Goal: Task Accomplishment & Management: Complete application form

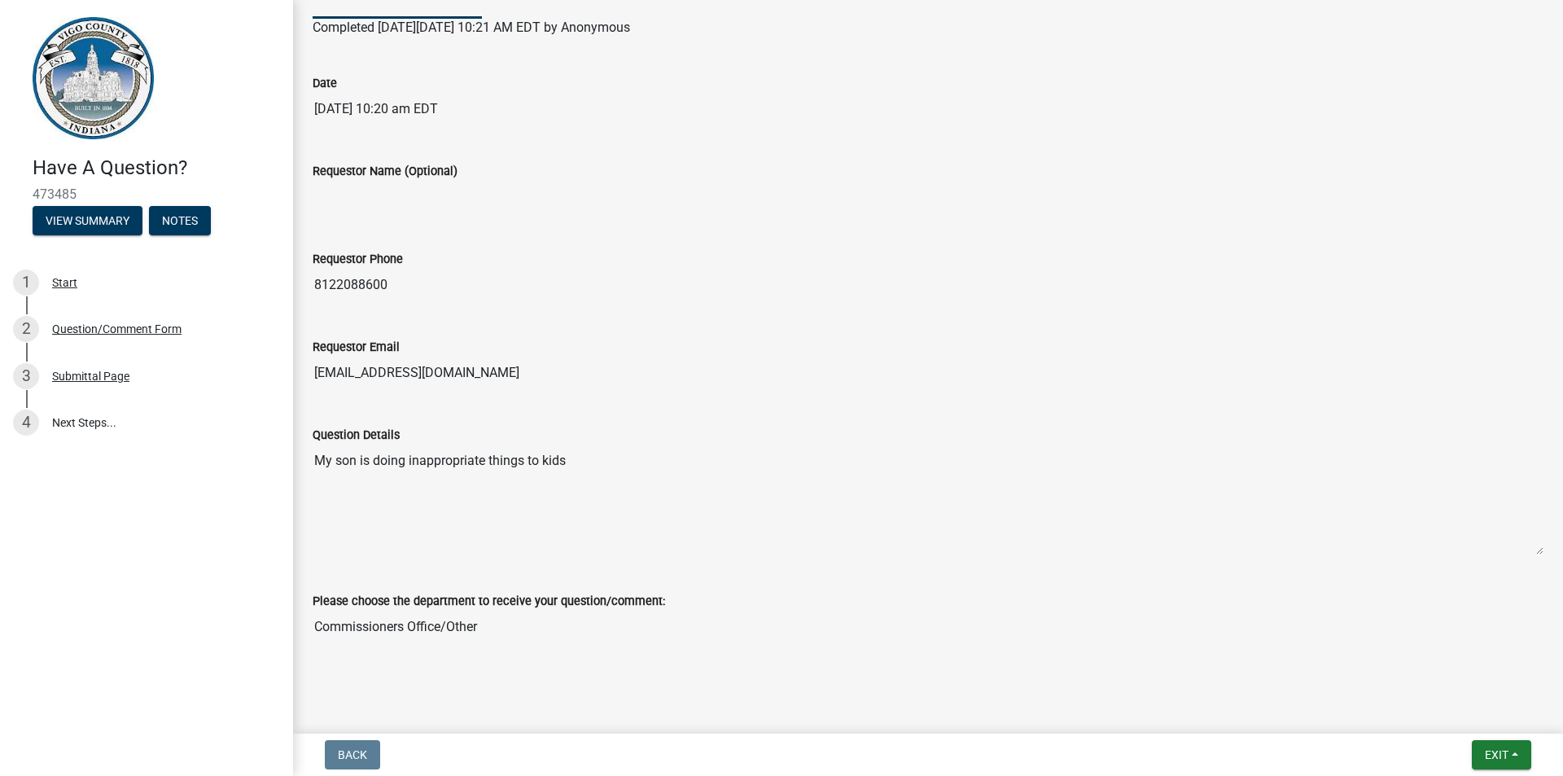
scroll to position [182, 0]
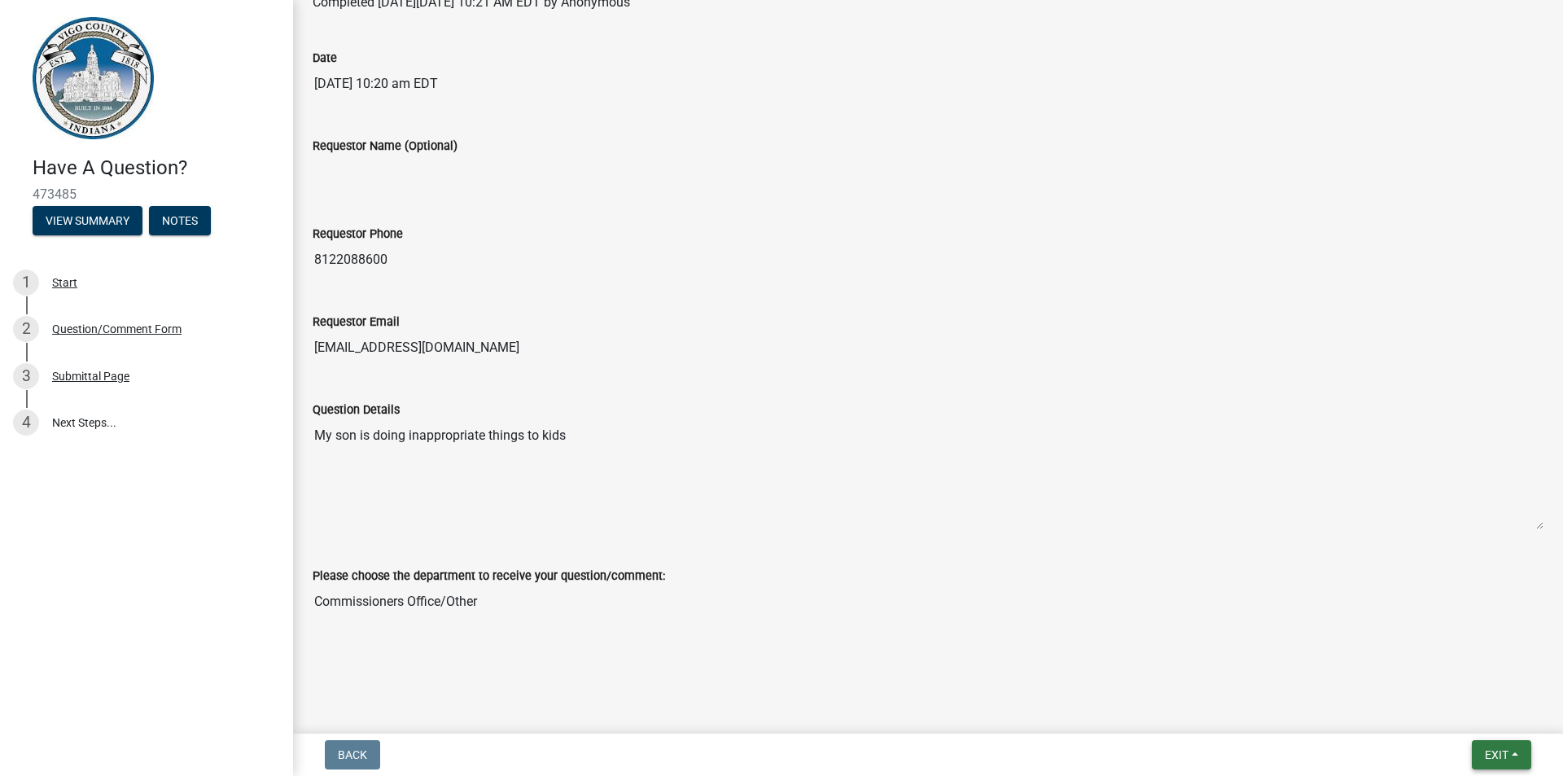
click at [1510, 756] on button "Exit" at bounding box center [1501, 754] width 59 height 29
click at [765, 388] on div "Question Details My son is doing inappropriate things to kids" at bounding box center [928, 453] width 1231 height 153
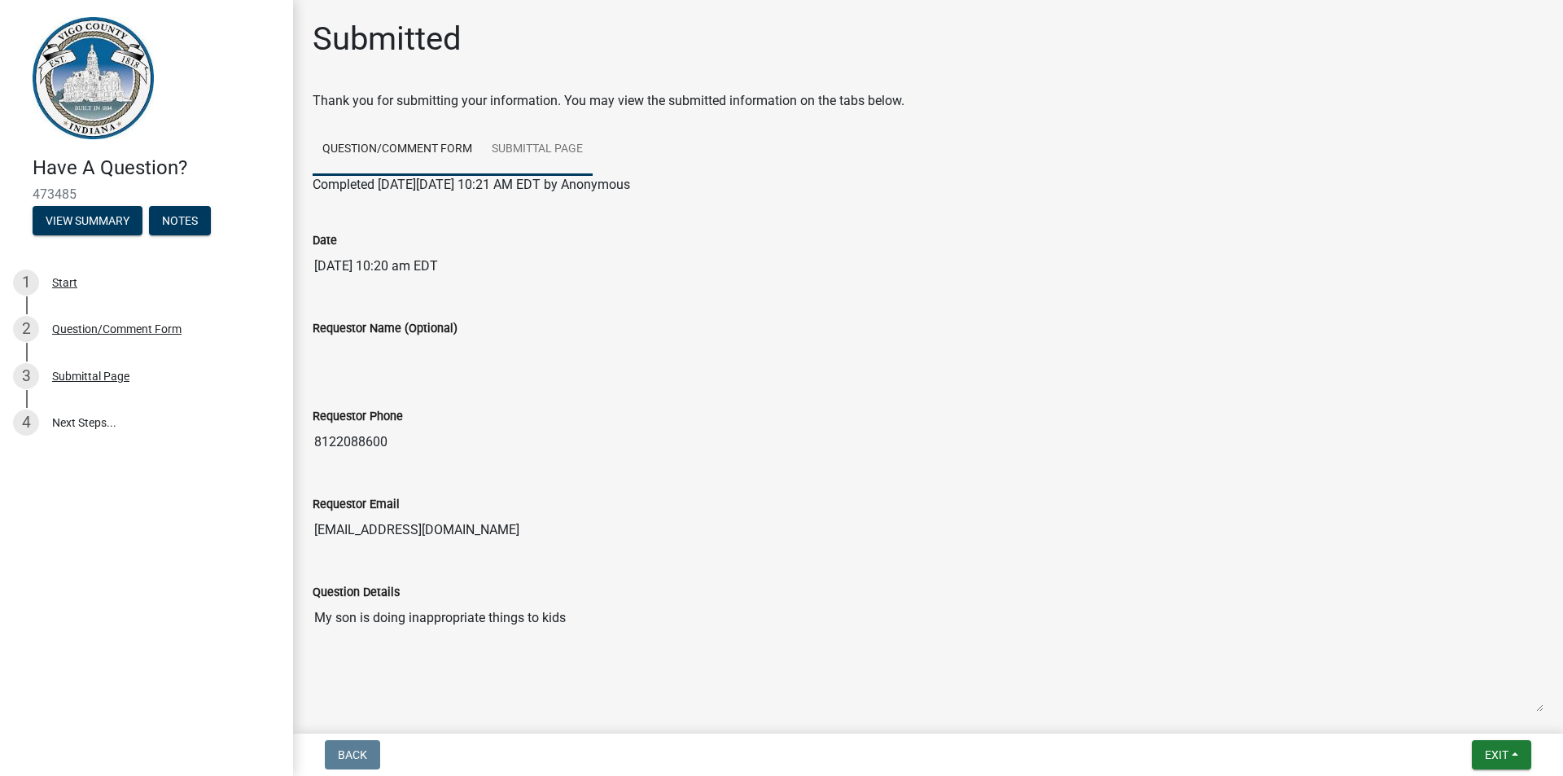
click at [532, 153] on link "Submittal Page" at bounding box center [537, 150] width 111 height 52
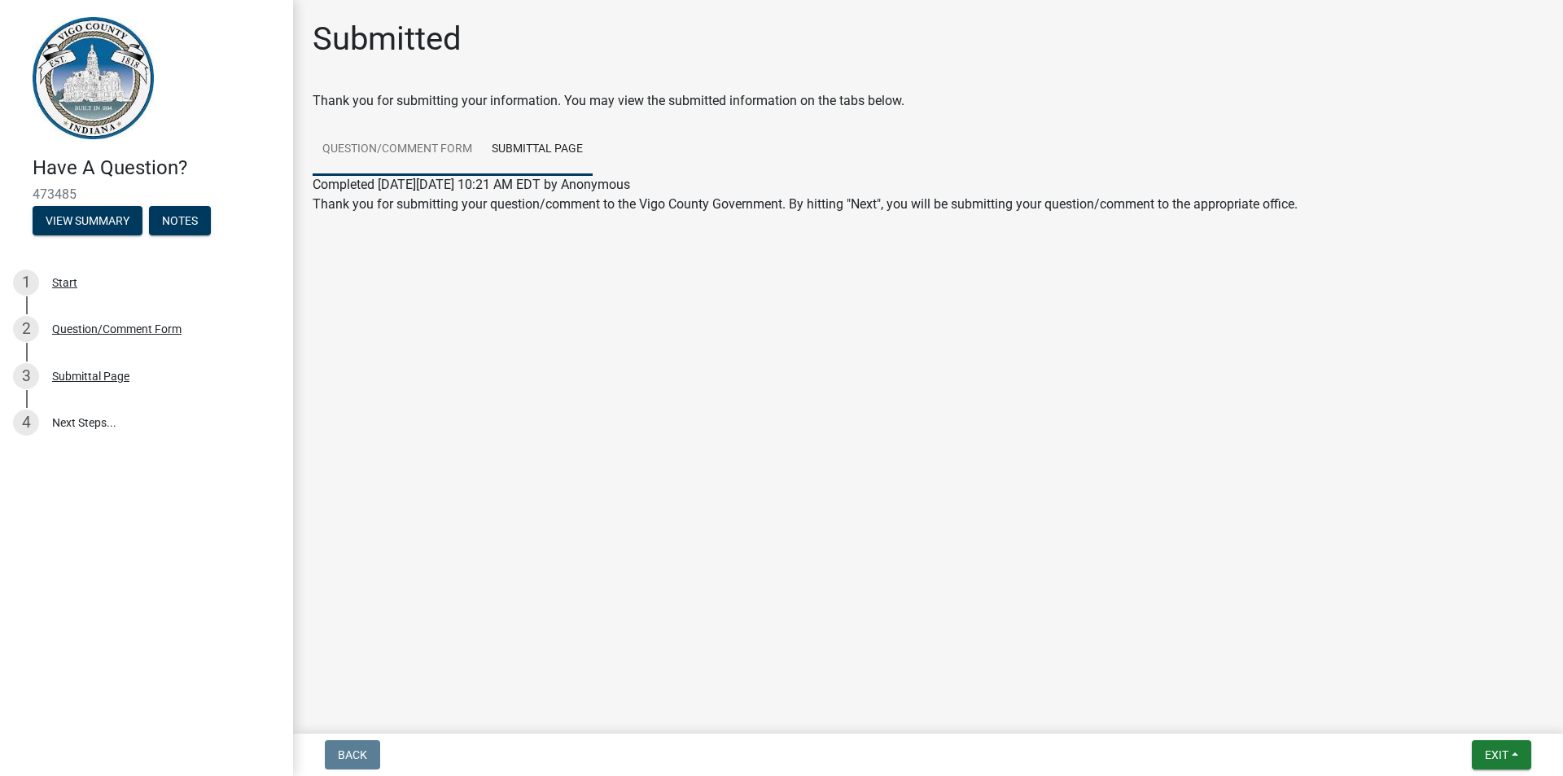
click at [369, 159] on link "Question/Comment Form" at bounding box center [397, 150] width 169 height 52
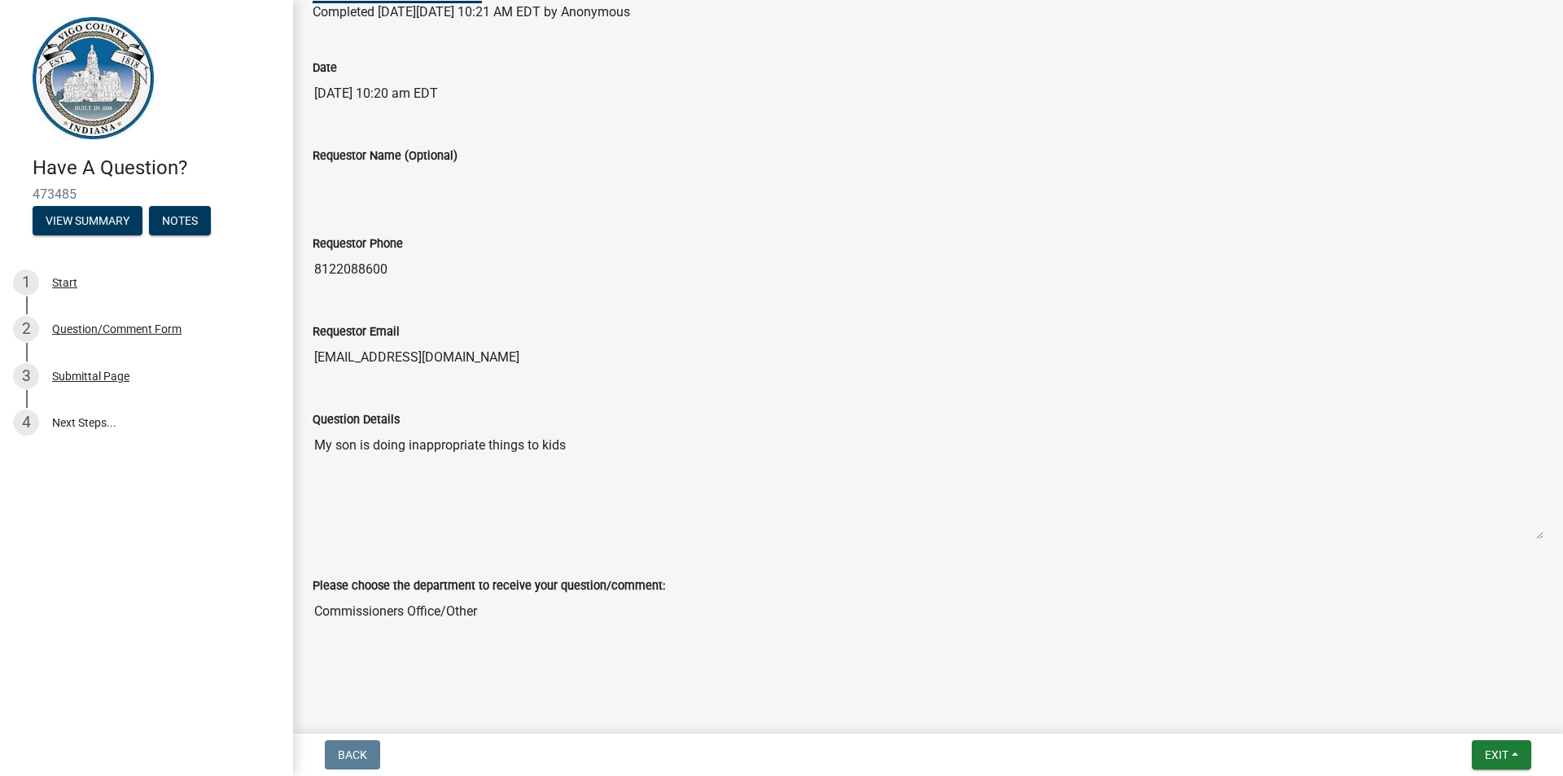
scroll to position [182, 0]
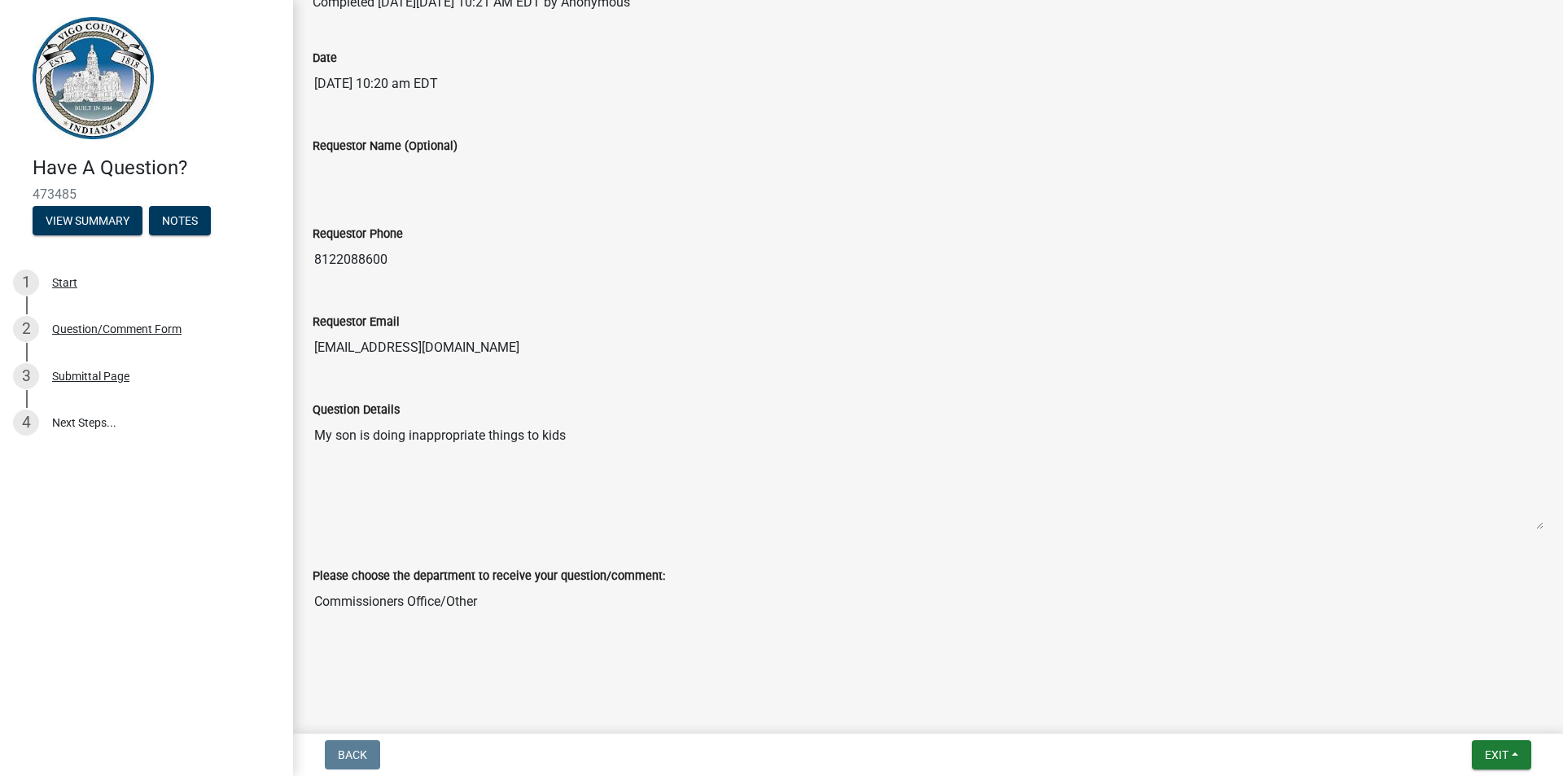
click at [409, 182] on input "Requestor Name (Optional)" at bounding box center [928, 172] width 1231 height 33
click at [452, 169] on input "Requestor Name (Optional)" at bounding box center [928, 172] width 1231 height 33
click at [451, 169] on input "Requestor Name (Optional)" at bounding box center [928, 172] width 1231 height 33
click at [445, 361] on input "turnervera218@gmail.com" at bounding box center [928, 347] width 1231 height 33
click at [478, 444] on textarea "My son is doing inappropriate things to kids" at bounding box center [928, 474] width 1231 height 111
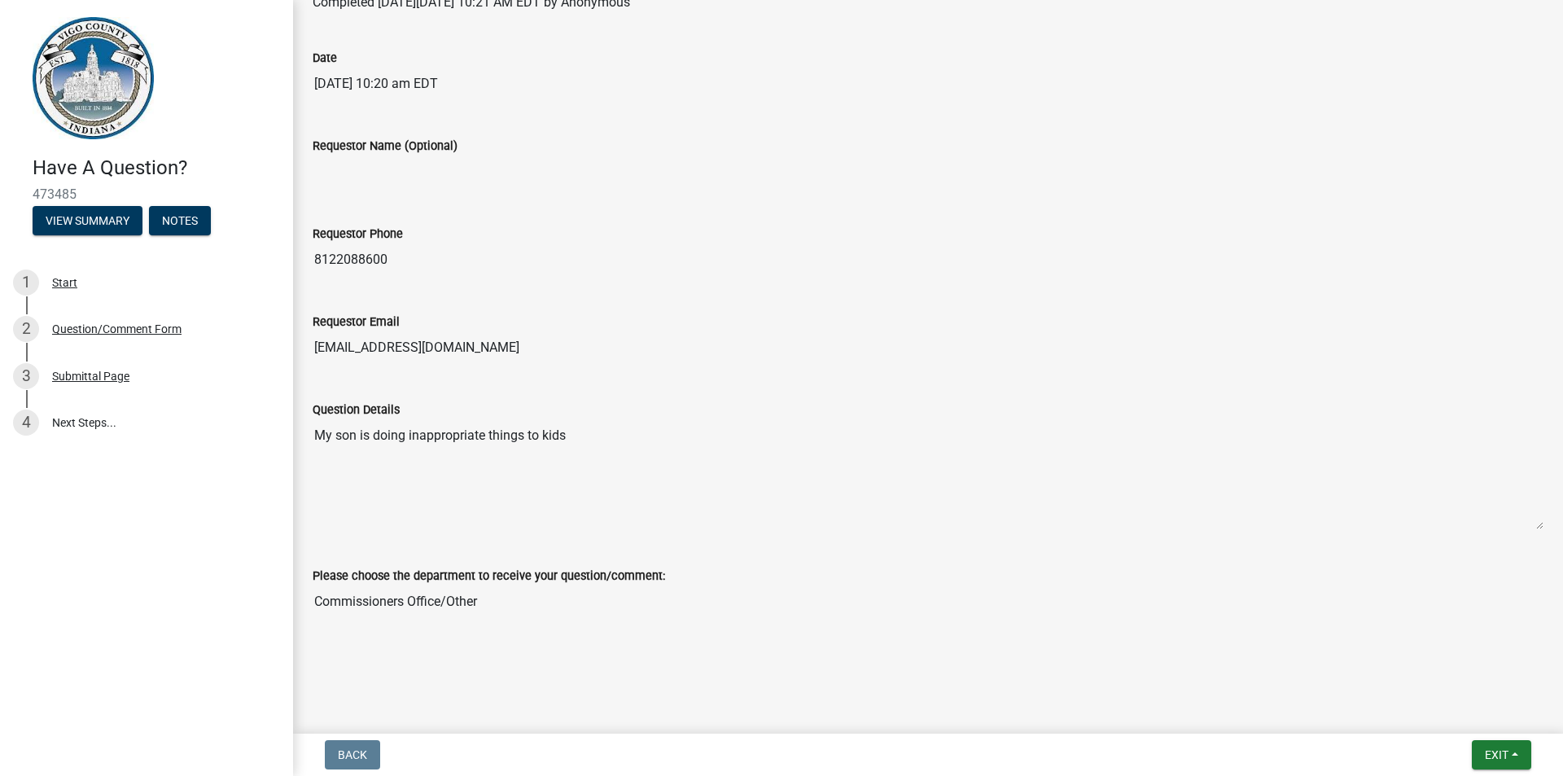
click at [477, 441] on textarea "My son is doing inappropriate things to kids" at bounding box center [928, 474] width 1231 height 111
click at [605, 600] on input "Commissioners Office/Other" at bounding box center [928, 601] width 1231 height 33
click at [606, 600] on input "Commissioners Office/Other" at bounding box center [928, 601] width 1231 height 33
click at [707, 389] on div "Question Details My son is doing inappropriate things to kids" at bounding box center [928, 453] width 1231 height 153
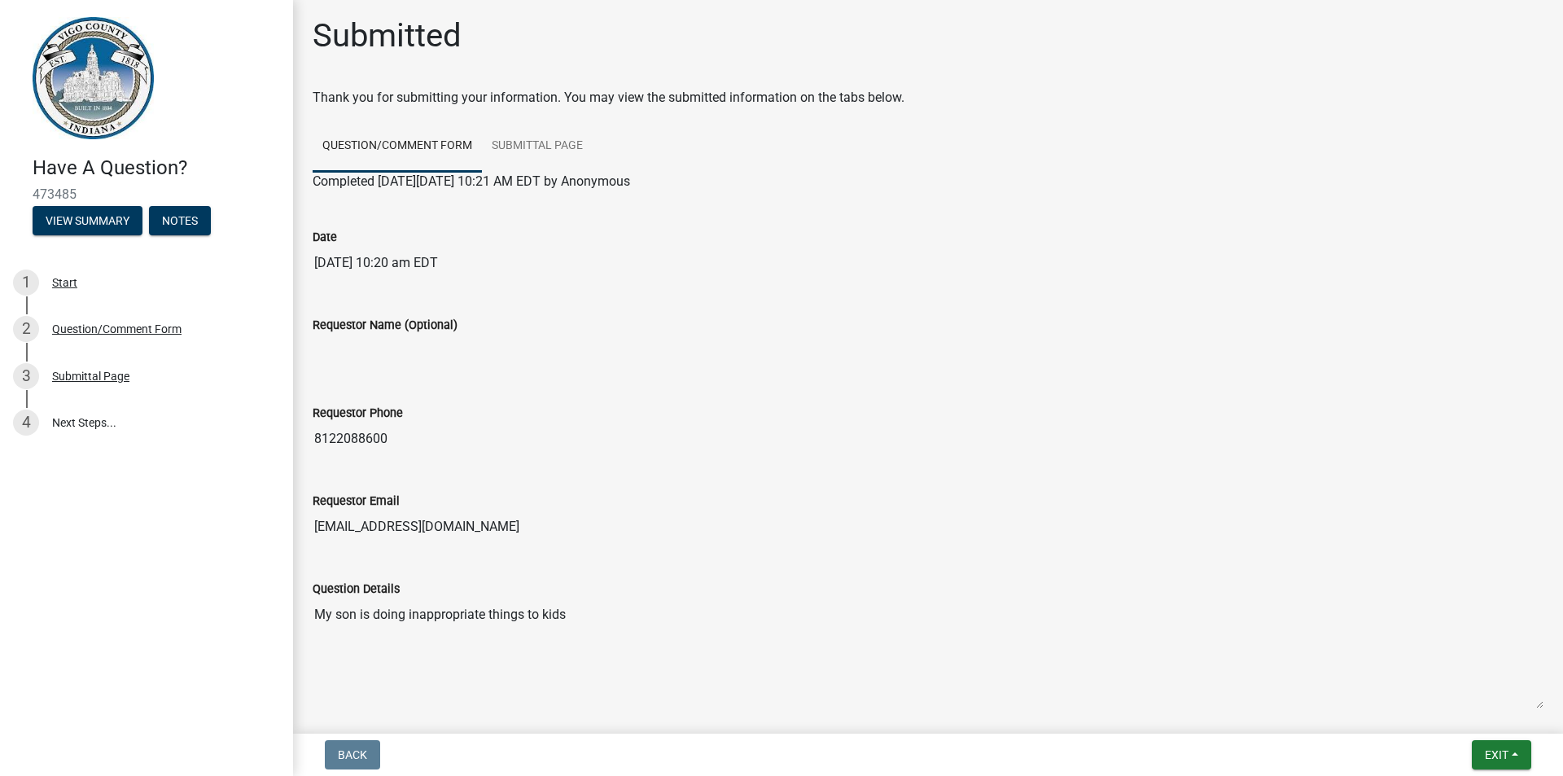
scroll to position [0, 0]
click at [77, 335] on div "Question/Comment Form" at bounding box center [116, 328] width 129 height 11
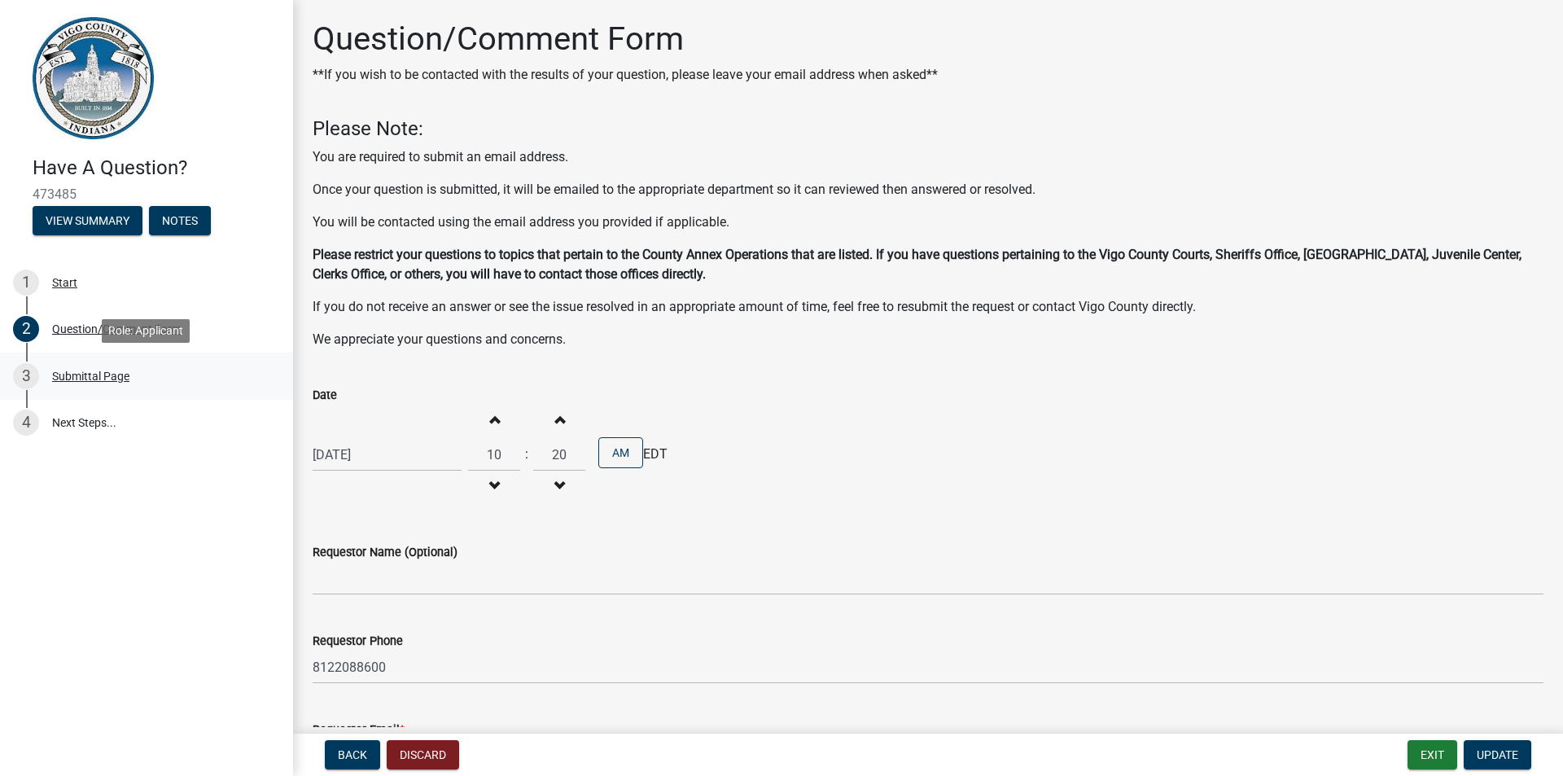
click at [67, 372] on div "Submittal Page" at bounding box center [90, 375] width 77 height 11
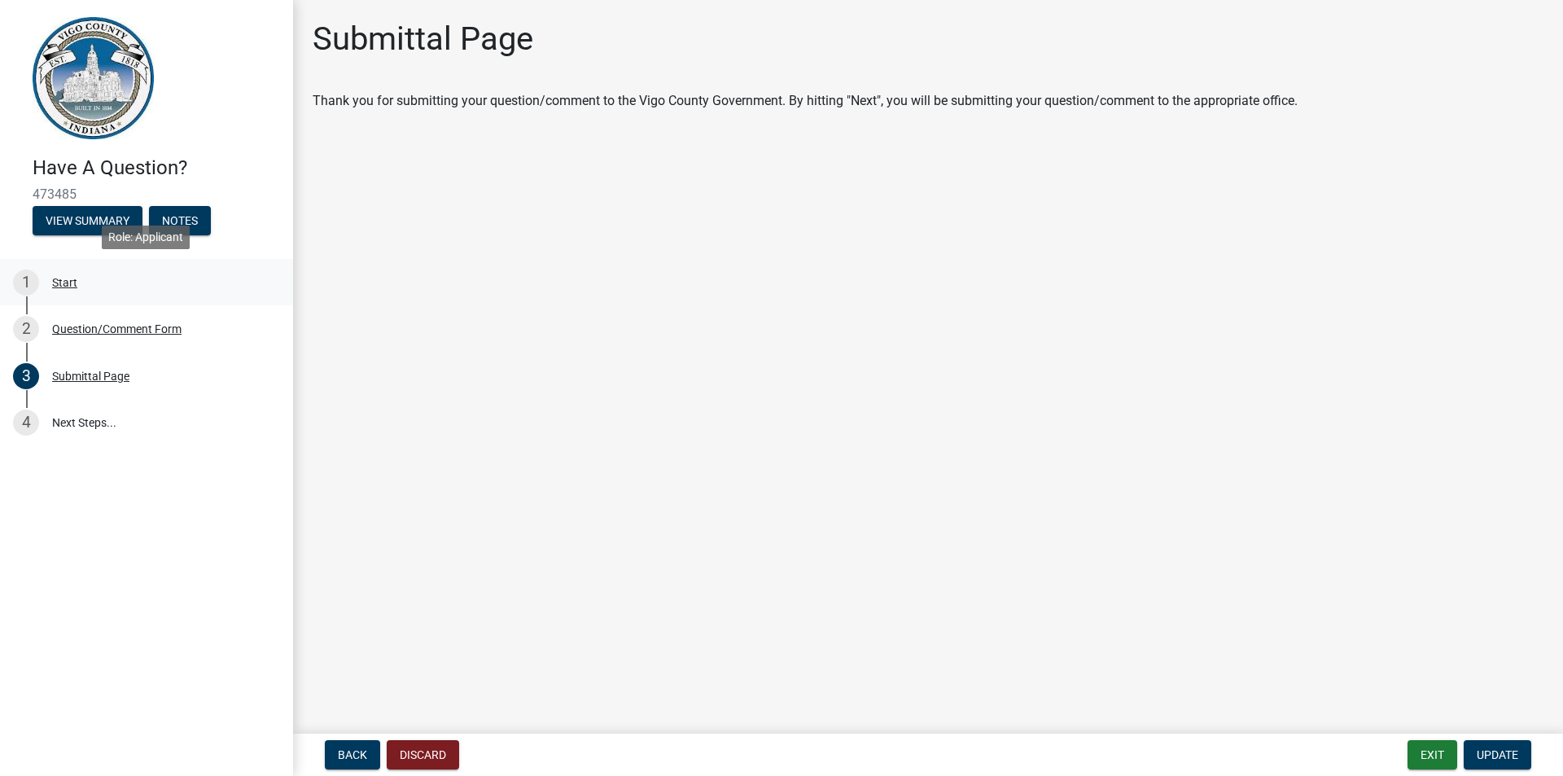
click at [66, 283] on div "Start" at bounding box center [64, 282] width 25 height 11
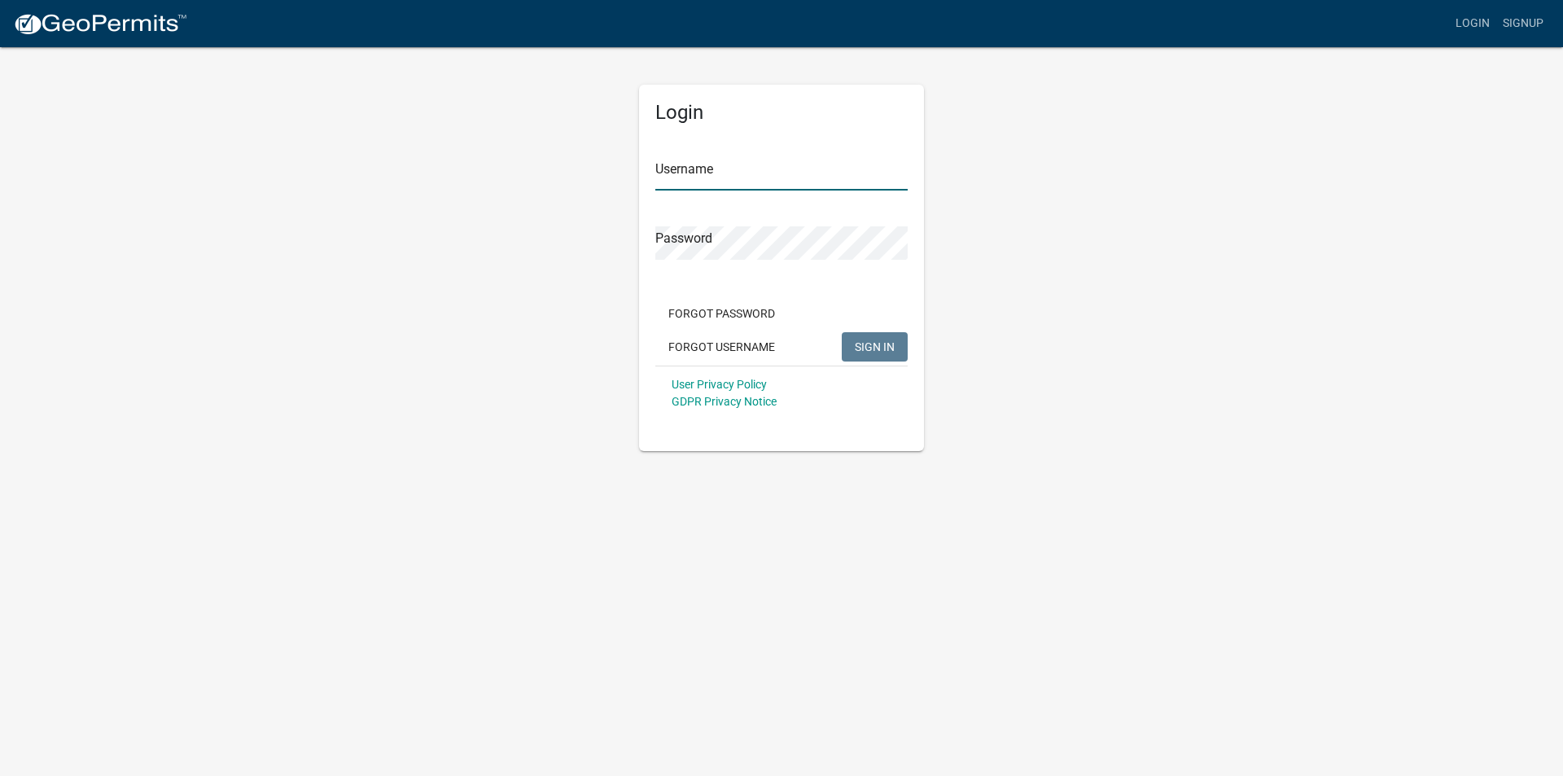
type input "Tammy0231"
click at [865, 340] on span "SIGN IN" at bounding box center [875, 346] width 40 height 13
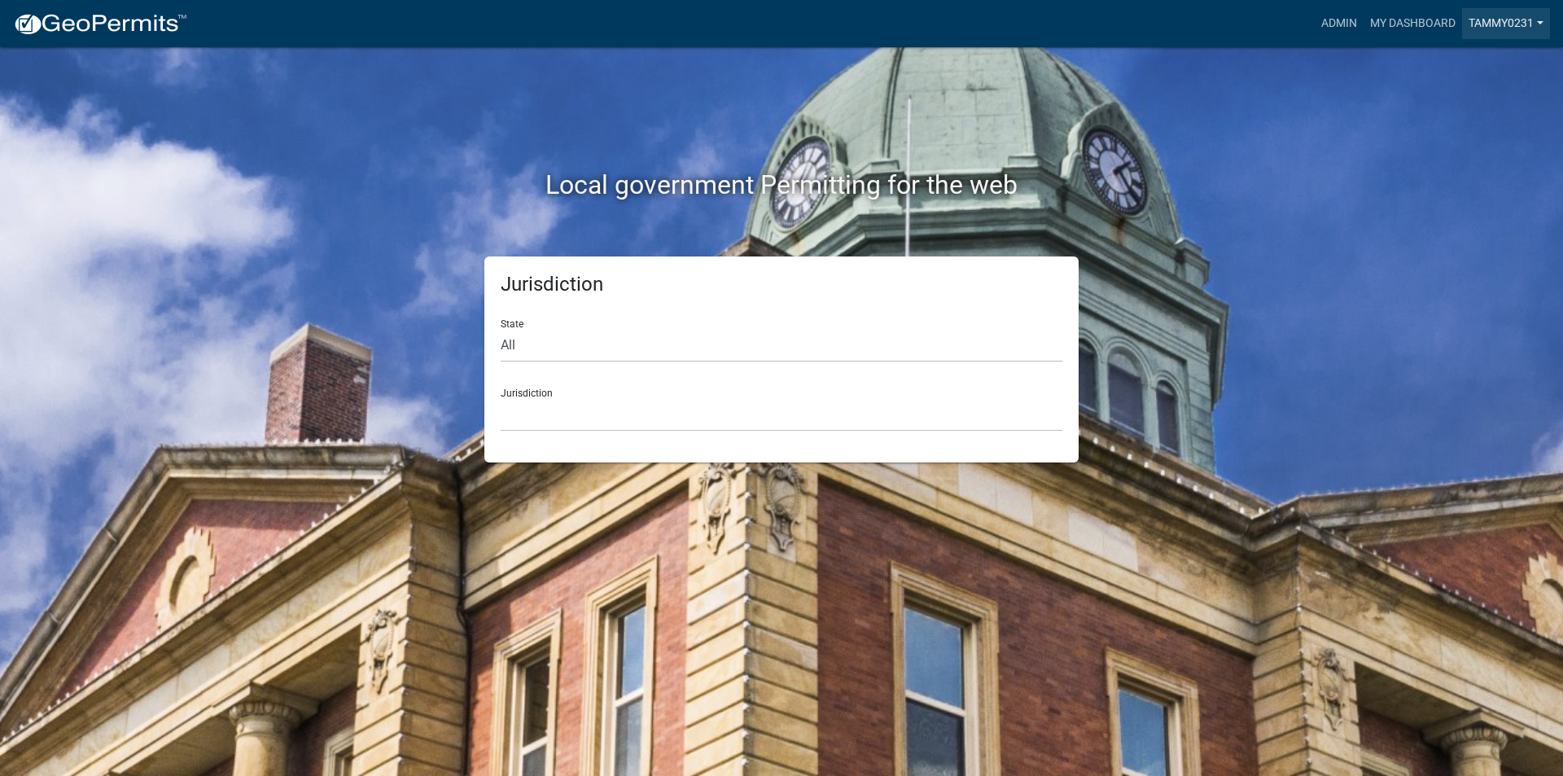
click at [1494, 29] on link "Tammy0231" at bounding box center [1506, 23] width 88 height 31
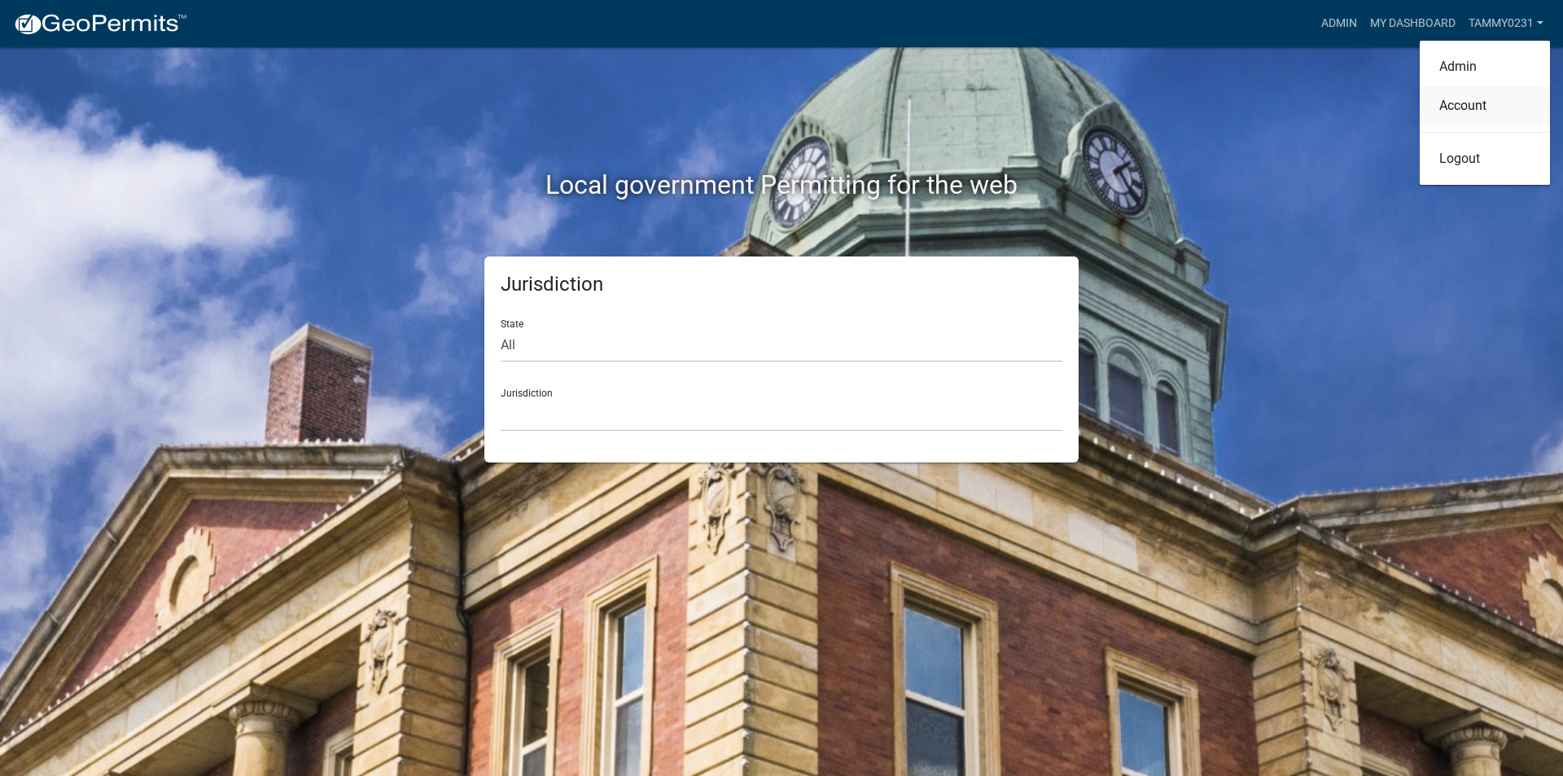
click at [1462, 97] on link "Account" at bounding box center [1485, 105] width 130 height 39
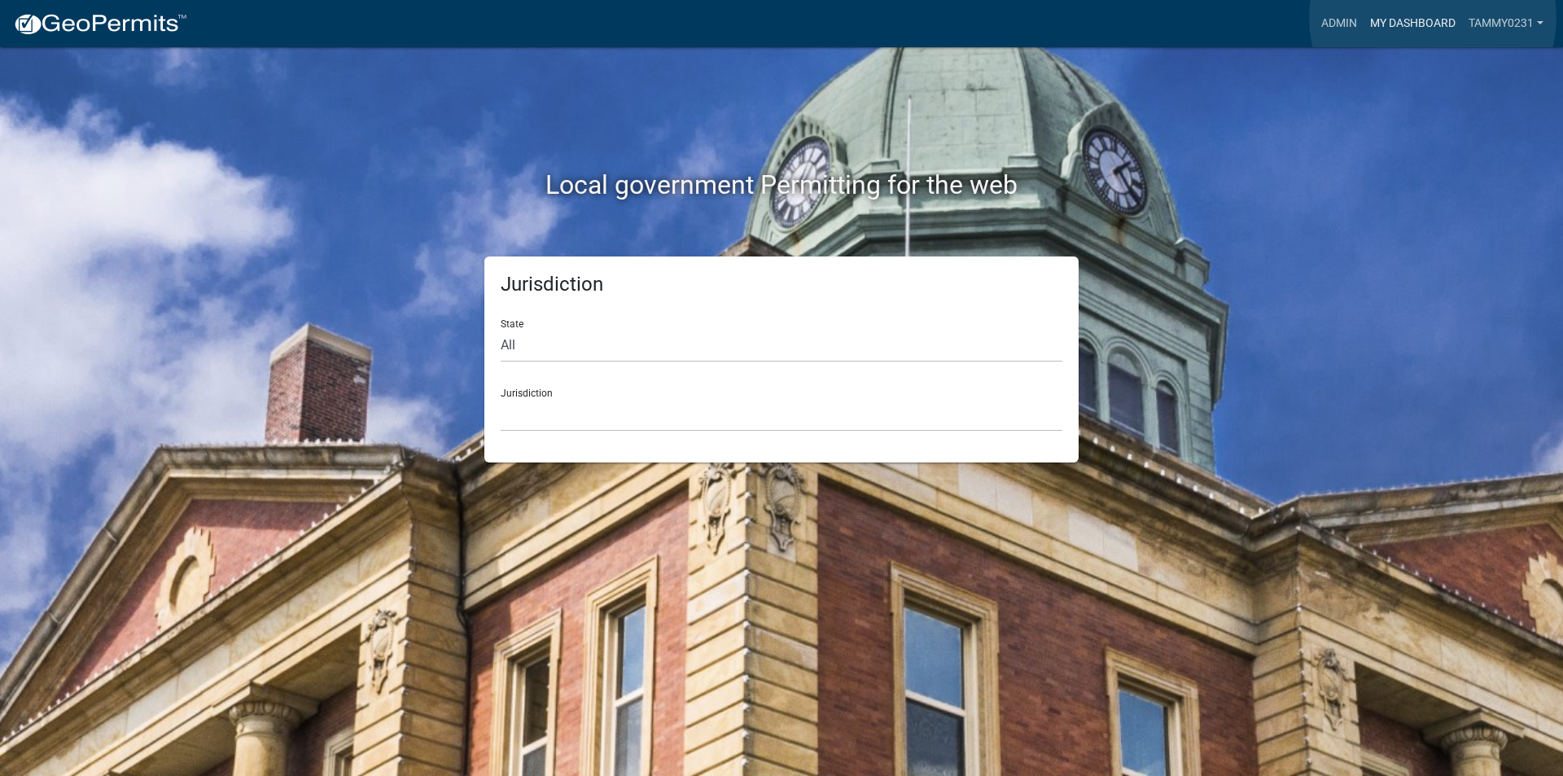
click at [1433, 18] on link "My Dashboard" at bounding box center [1413, 23] width 99 height 31
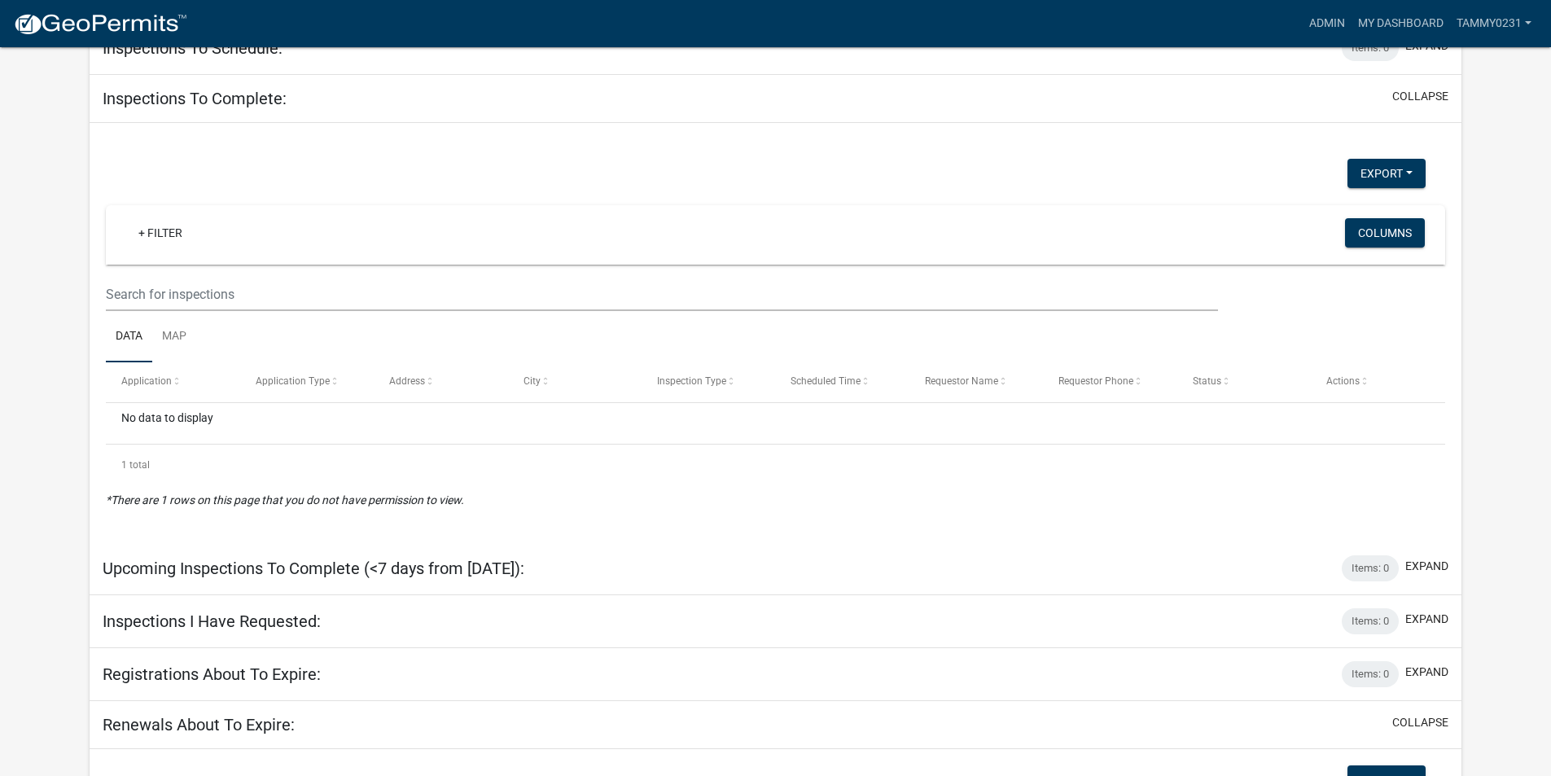
scroll to position [2756, 0]
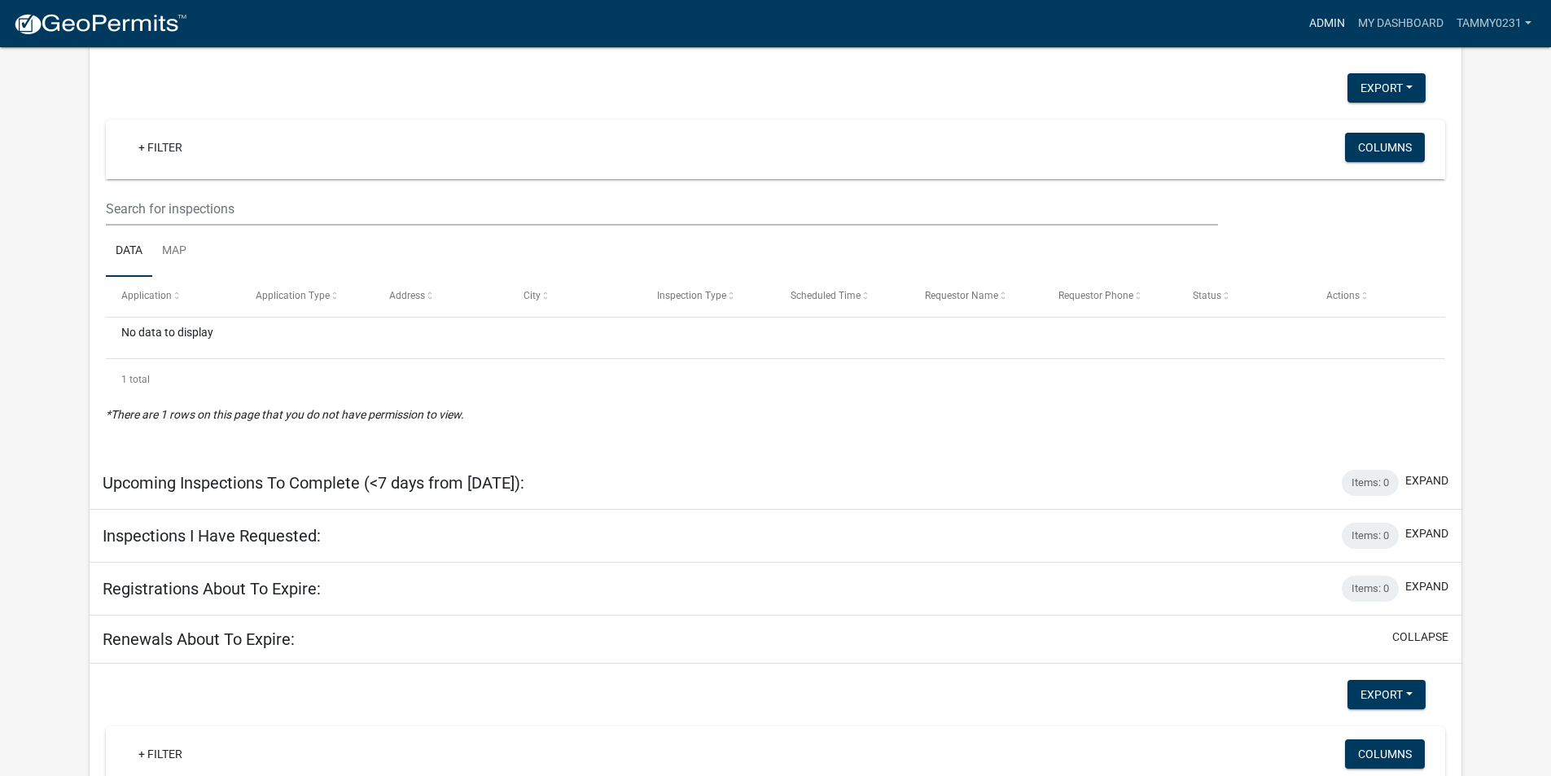
click at [1325, 24] on link "Admin" at bounding box center [1327, 23] width 49 height 31
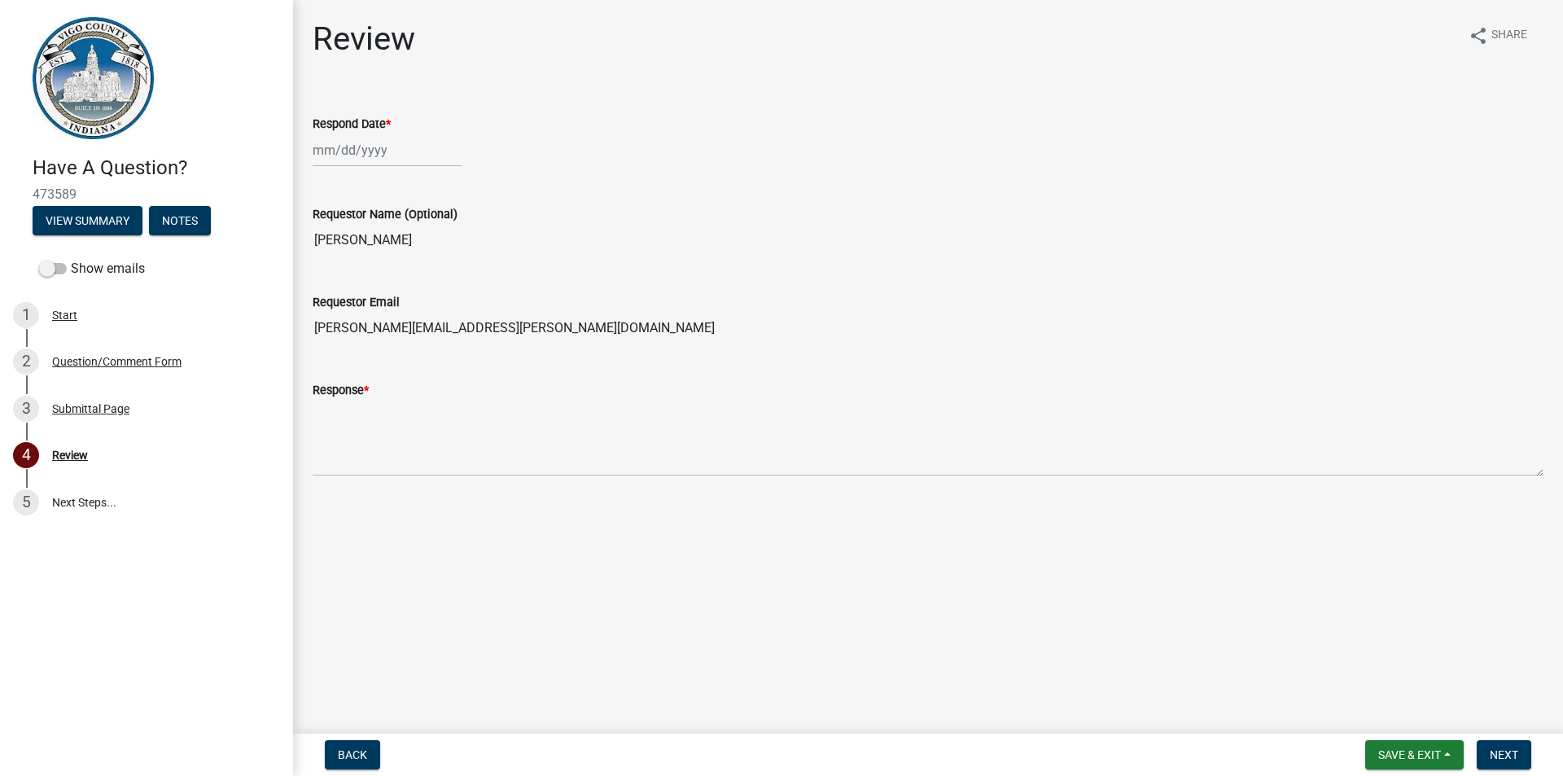
click at [334, 156] on div at bounding box center [387, 150] width 149 height 33
select select "9"
select select "2025"
click at [403, 229] on div "4" at bounding box center [407, 237] width 26 height 26
type input "[DATE]"
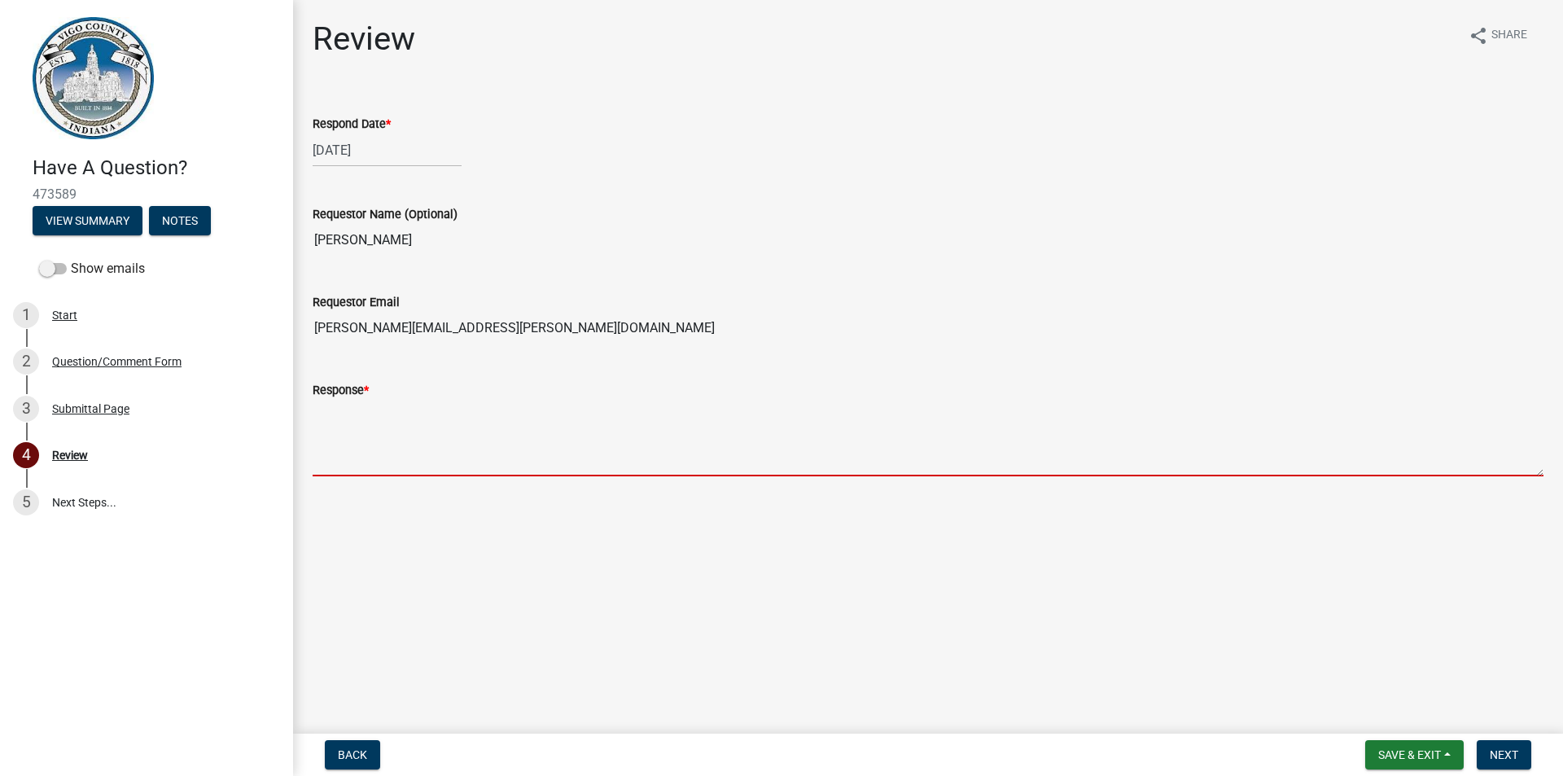
click at [357, 414] on textarea "Response *" at bounding box center [928, 438] width 1231 height 77
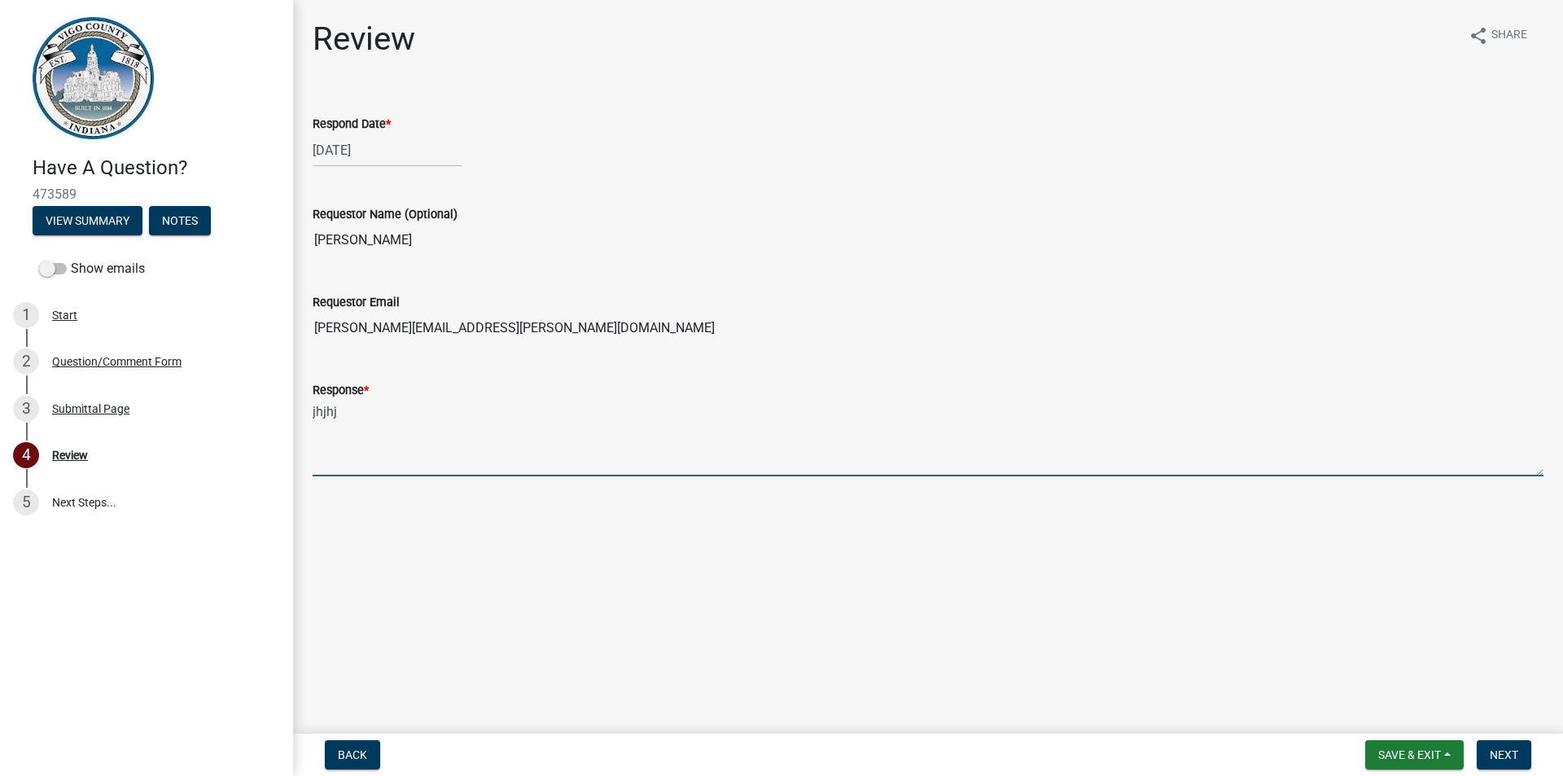
type textarea "jhjhjh"
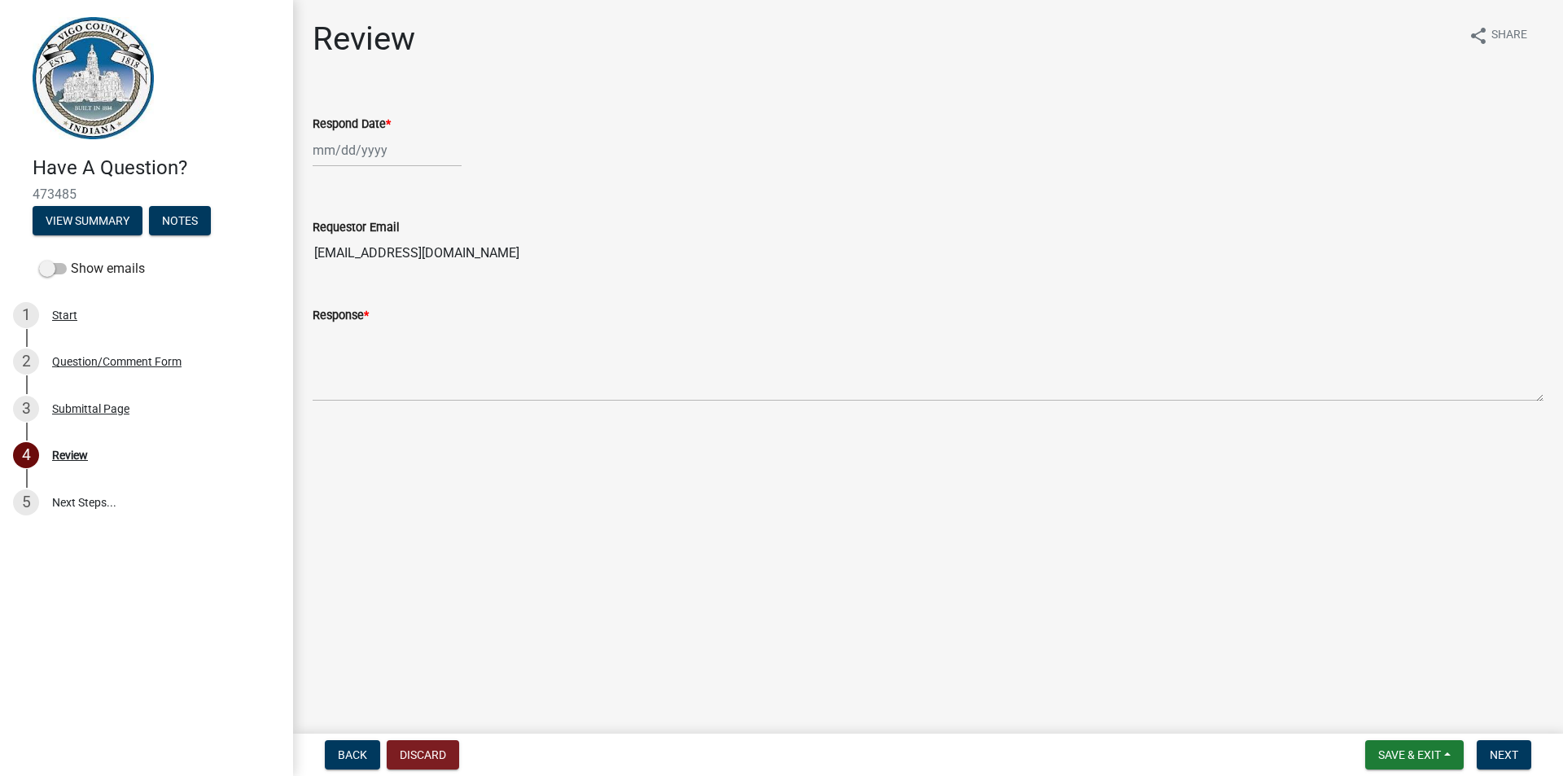
select select "9"
select select "2025"
click at [322, 150] on div "Jan Feb Mar Apr May Jun Jul Aug Sep Oct Nov Dec 1525 1526 1527 1528 1529 1530 1…" at bounding box center [387, 150] width 149 height 33
click at [409, 243] on div "4" at bounding box center [407, 237] width 26 height 26
type input "09/04/2025"
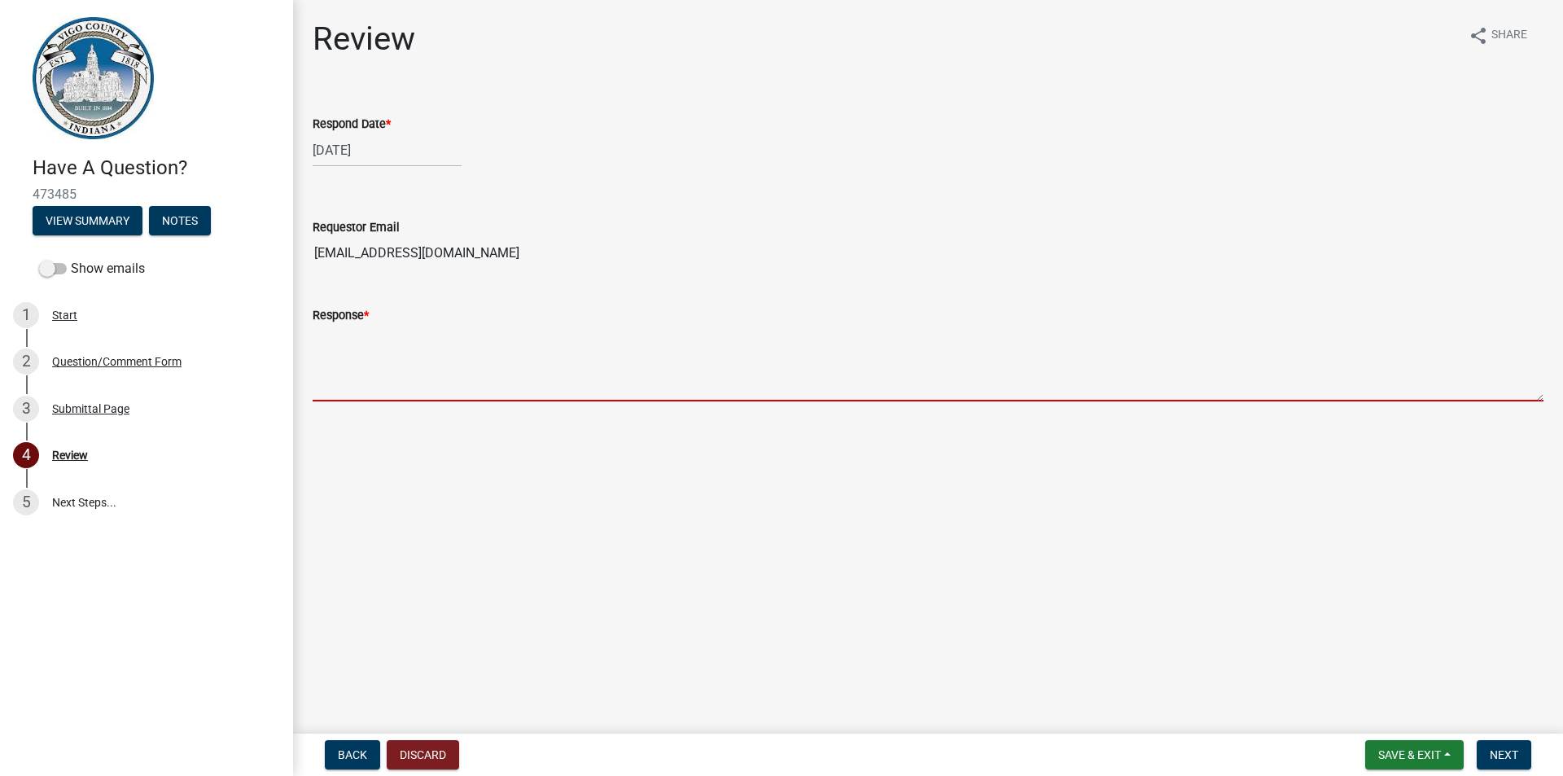
click at [382, 362] on textarea "Response *" at bounding box center [928, 363] width 1231 height 77
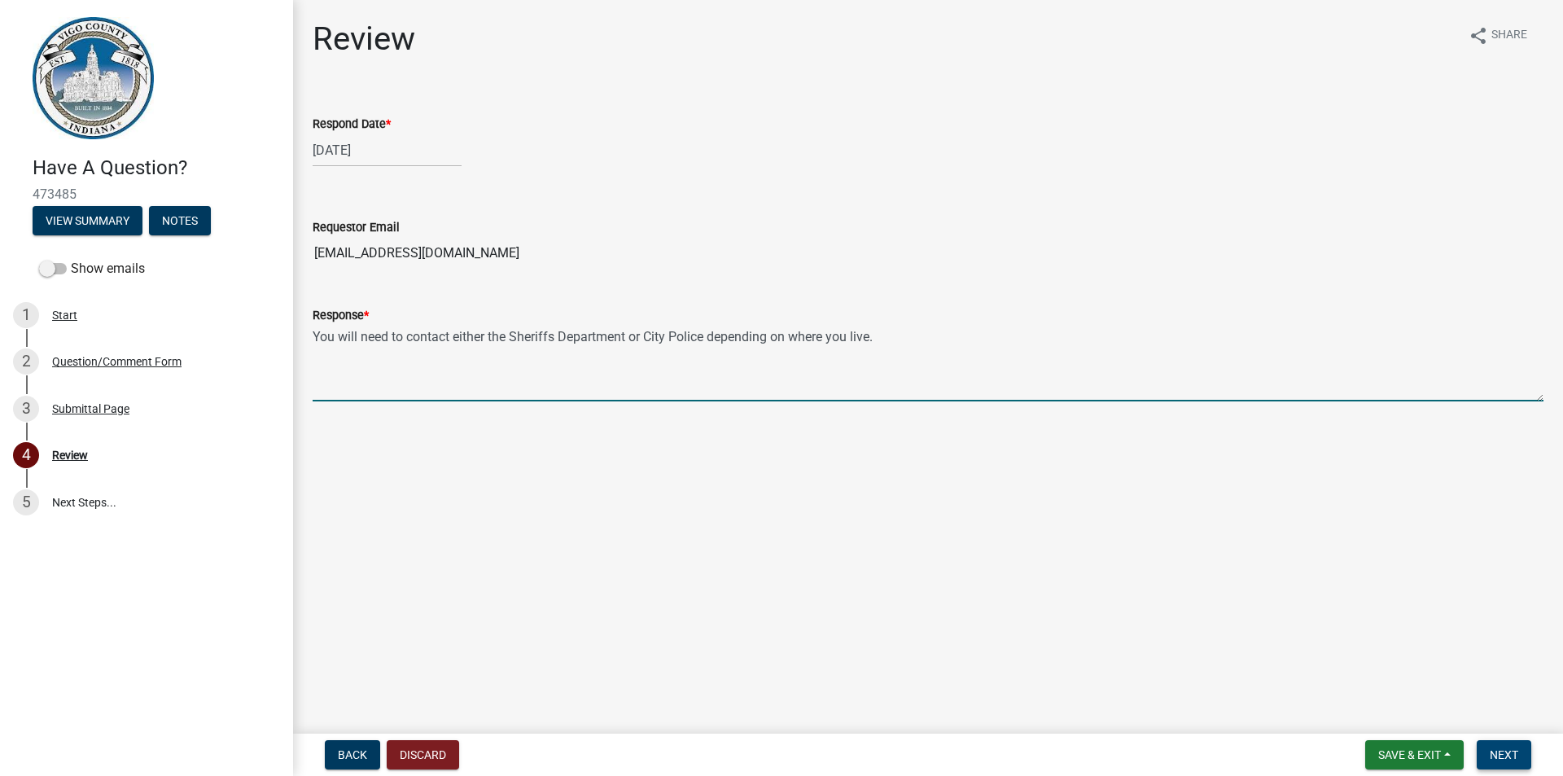
type textarea "You will need to contact either the Sheriffs Department or City Police dependin…"
click at [1501, 757] on span "Next" at bounding box center [1504, 754] width 28 height 13
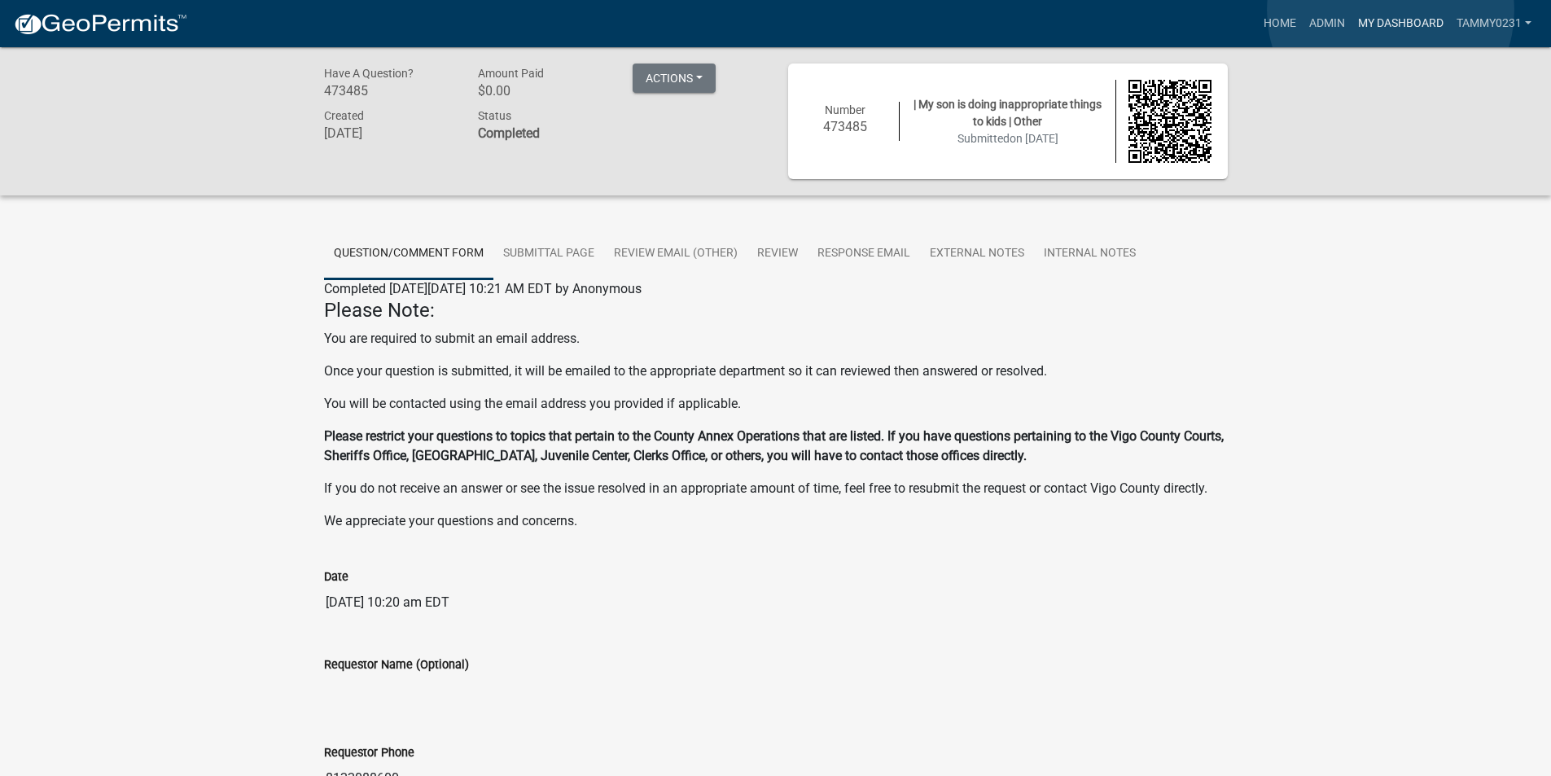
click at [1391, 11] on link "My Dashboard" at bounding box center [1401, 23] width 99 height 31
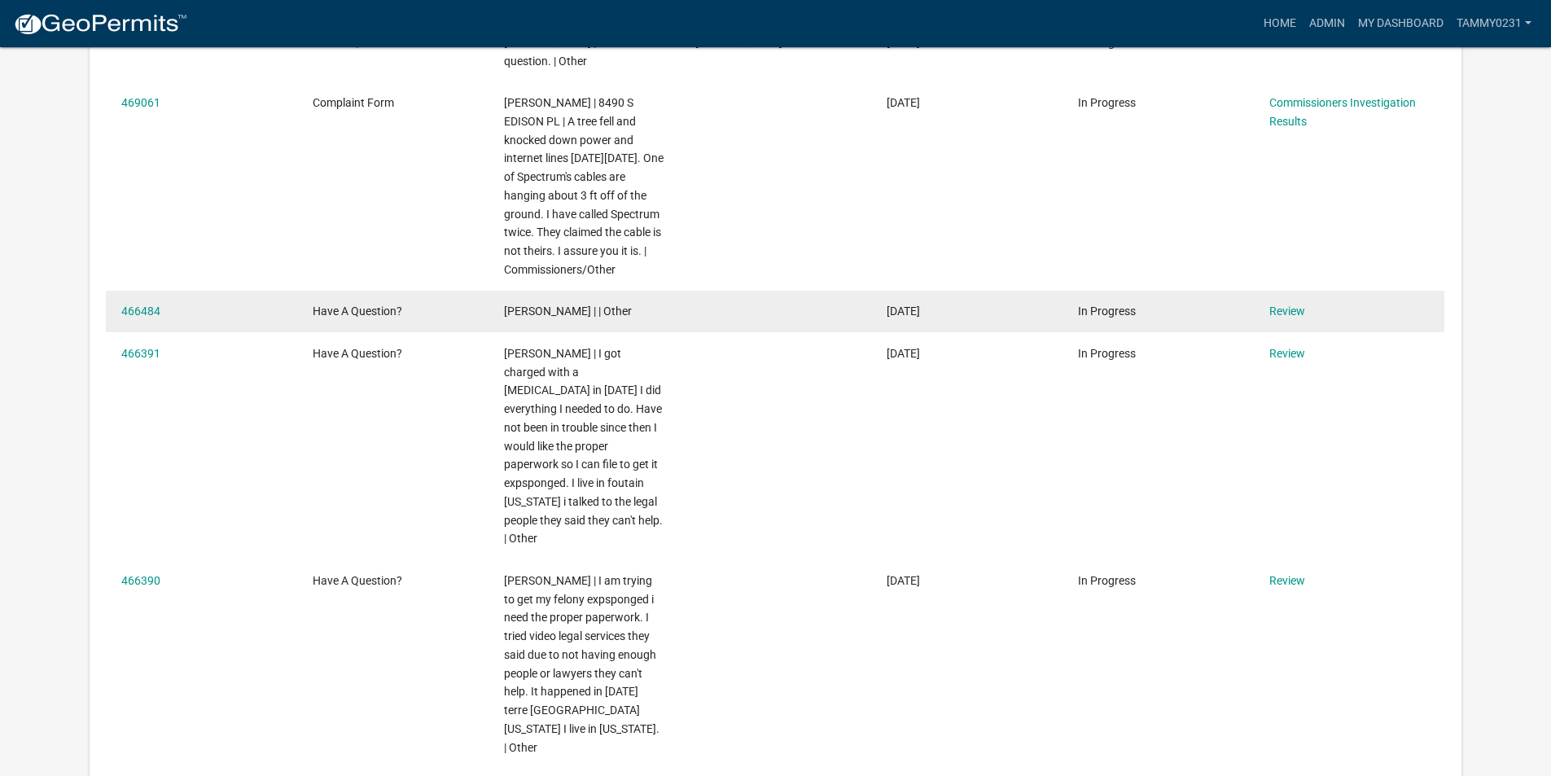
scroll to position [570, 0]
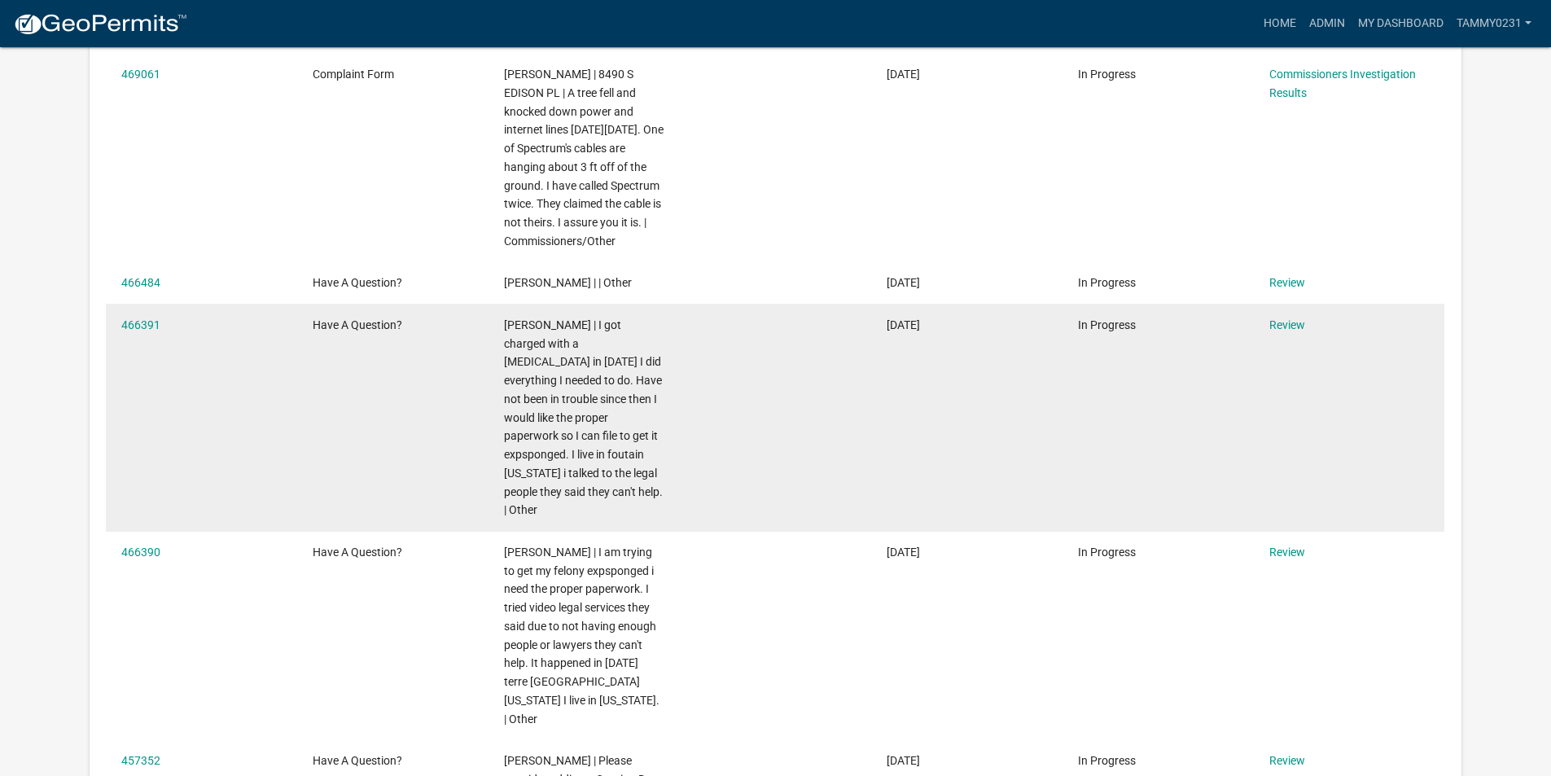
click at [506, 406] on div "Breanna lunnar | I got charged with a child neglect in 2016 I did everything I …" at bounding box center [584, 418] width 160 height 204
click at [139, 327] on link "466391" at bounding box center [140, 324] width 39 height 13
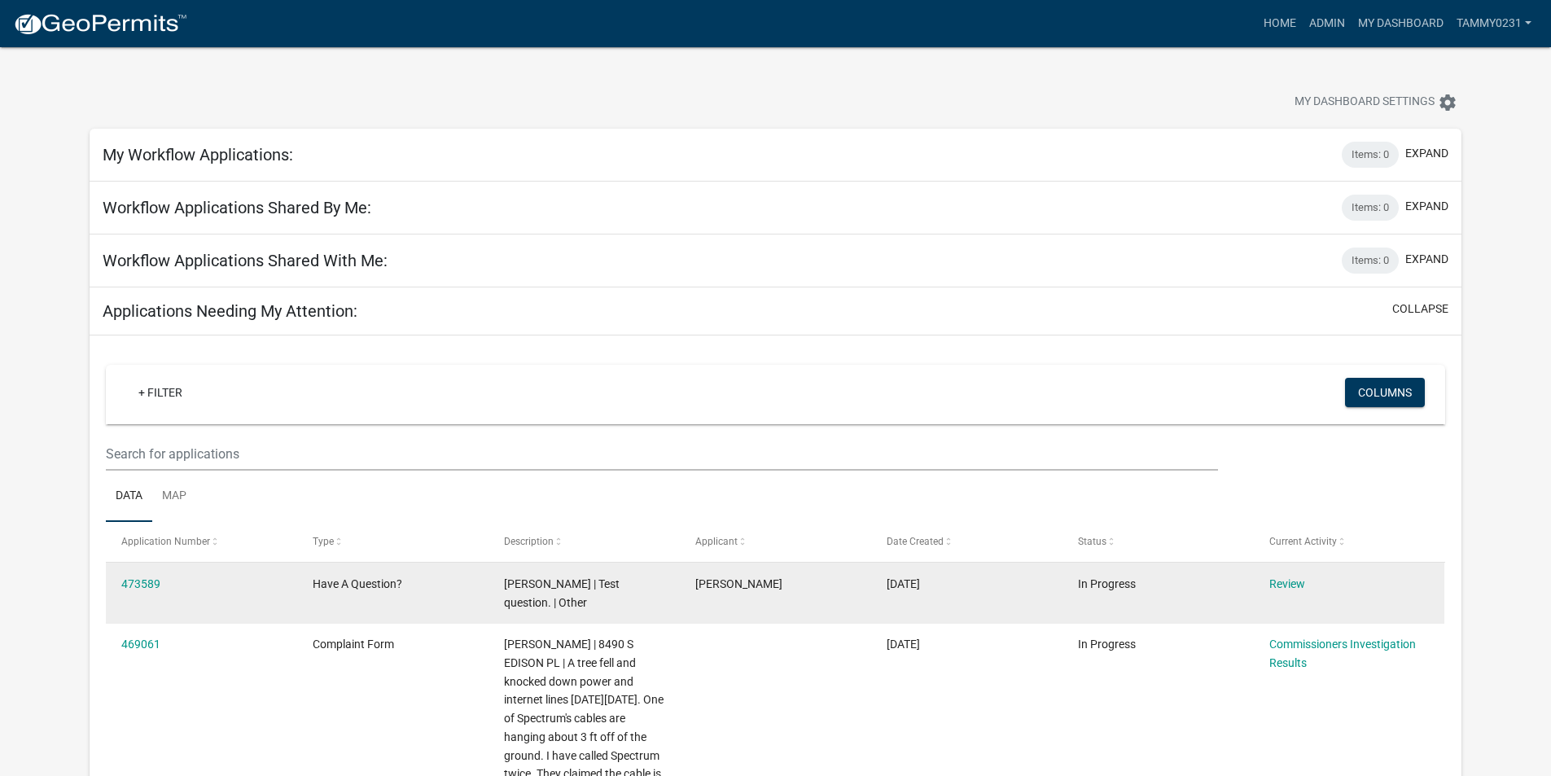
drag, startPoint x: 359, startPoint y: 9, endPoint x: 473, endPoint y: 620, distance: 621.2
click at [473, 620] on datatable-body-cell "Have A Question?" at bounding box center [392, 593] width 191 height 60
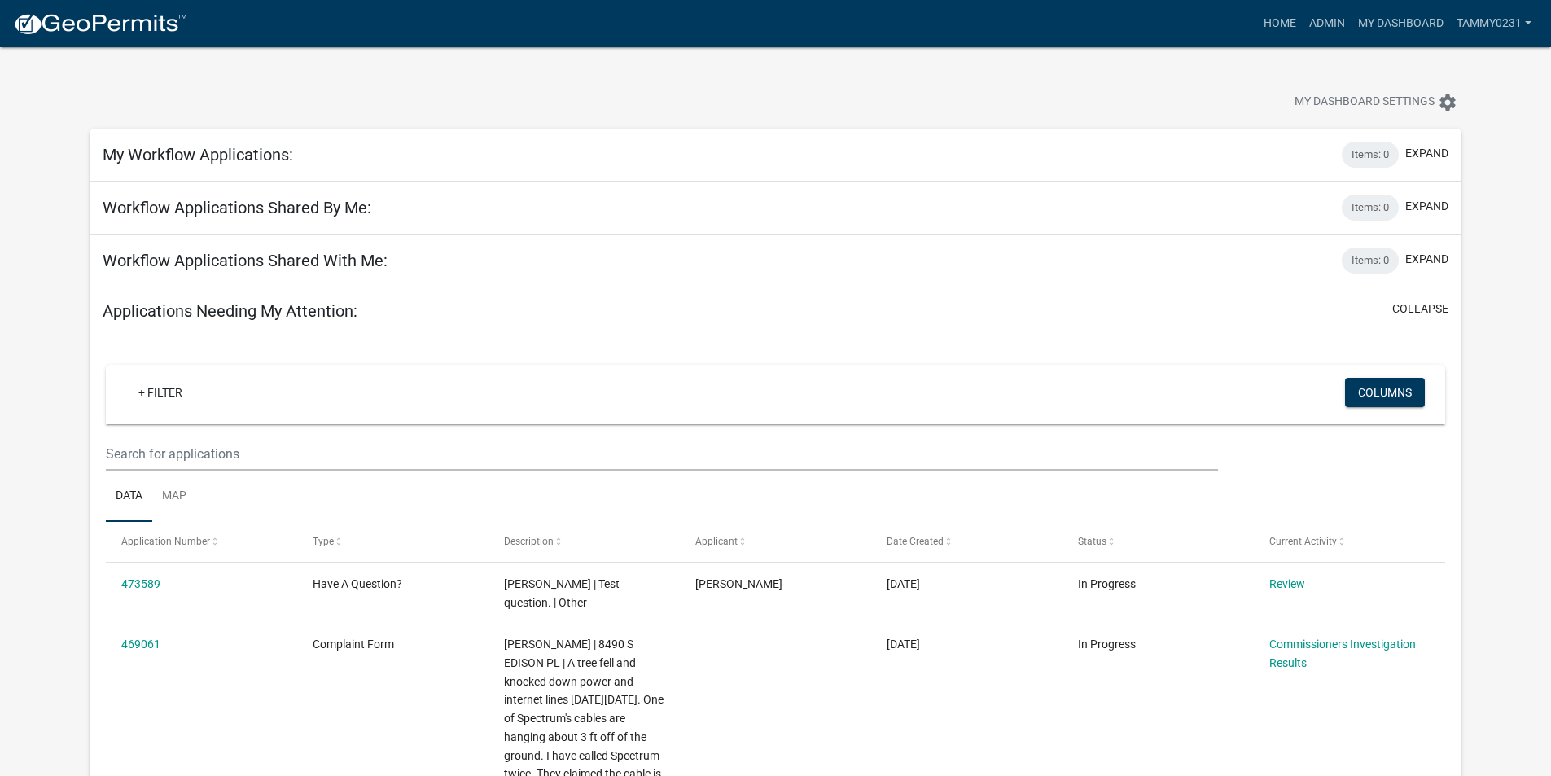
click at [235, 157] on h5 "My Workflow Applications:" at bounding box center [198, 155] width 191 height 20
click at [1437, 157] on button "expand" at bounding box center [1426, 153] width 43 height 17
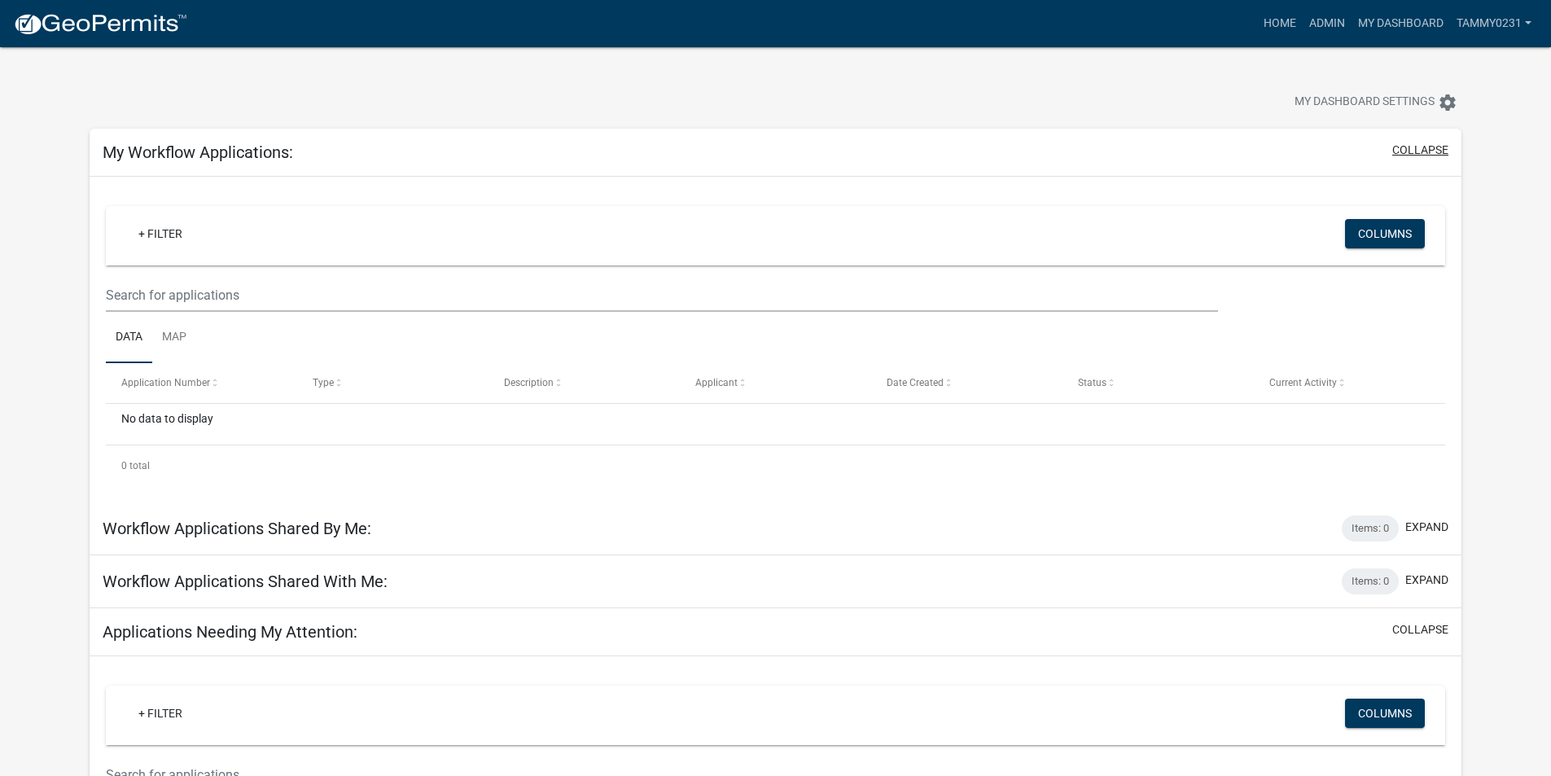
click at [1436, 151] on button "collapse" at bounding box center [1420, 150] width 56 height 17
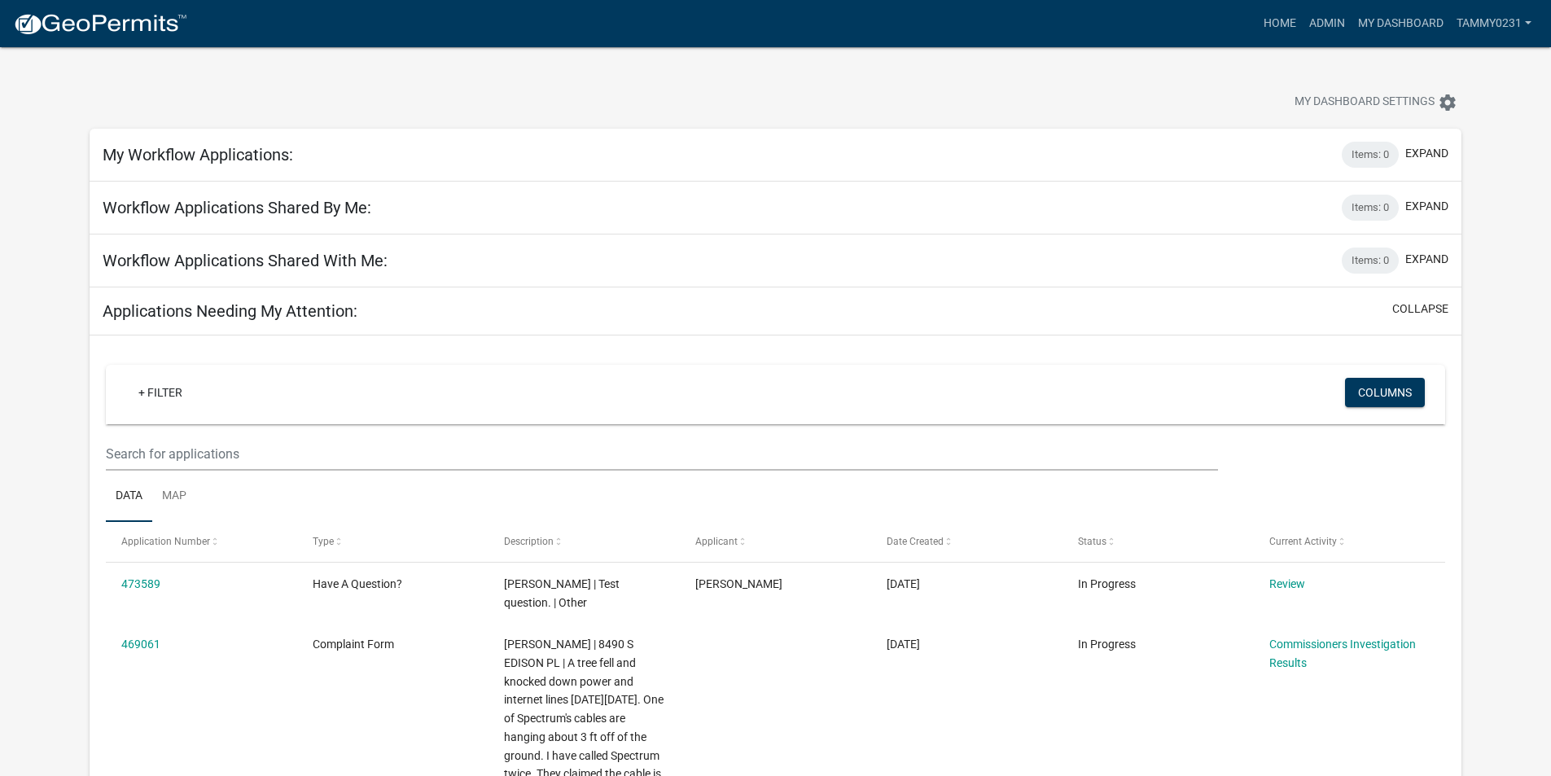
click at [408, 206] on div "Workflow Applications Shared By Me: Items: 0 expand" at bounding box center [776, 208] width 1372 height 53
click at [1419, 206] on button "expand" at bounding box center [1426, 206] width 43 height 17
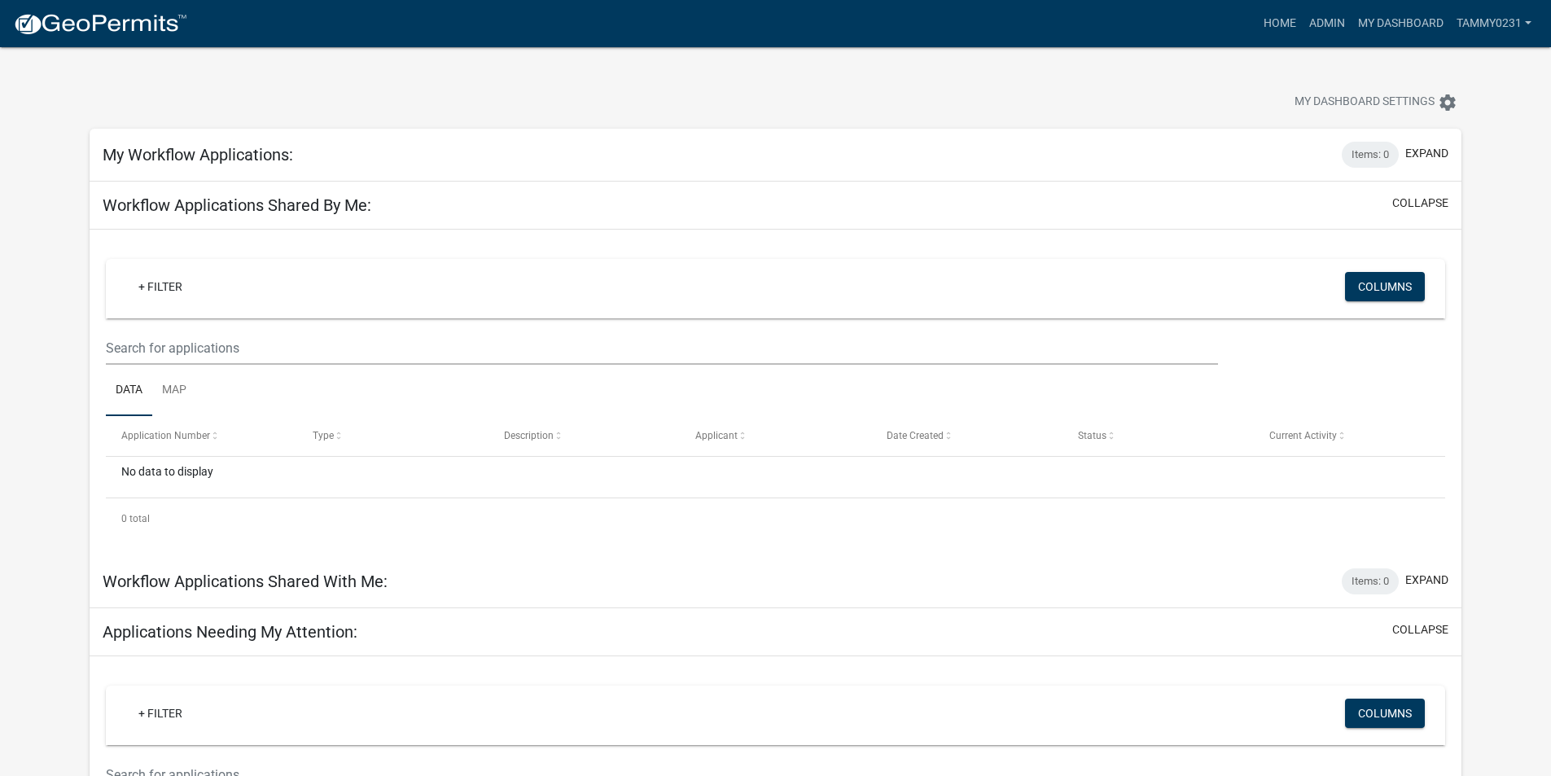
click at [285, 205] on h5 "Workflow Applications Shared By Me:" at bounding box center [237, 205] width 269 height 20
click at [1411, 207] on button "collapse" at bounding box center [1420, 203] width 56 height 17
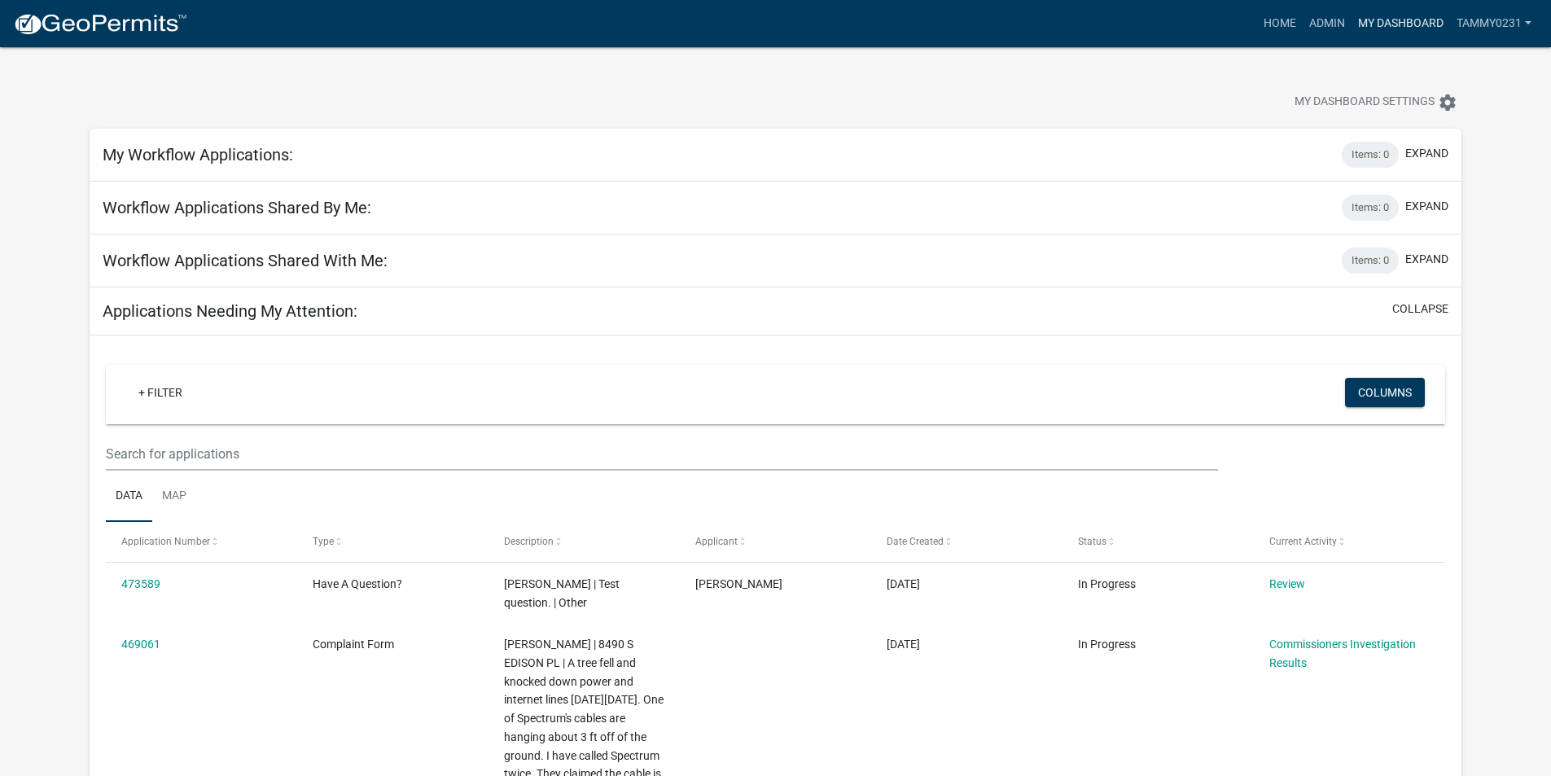
click at [1402, 23] on link "My Dashboard" at bounding box center [1401, 23] width 99 height 31
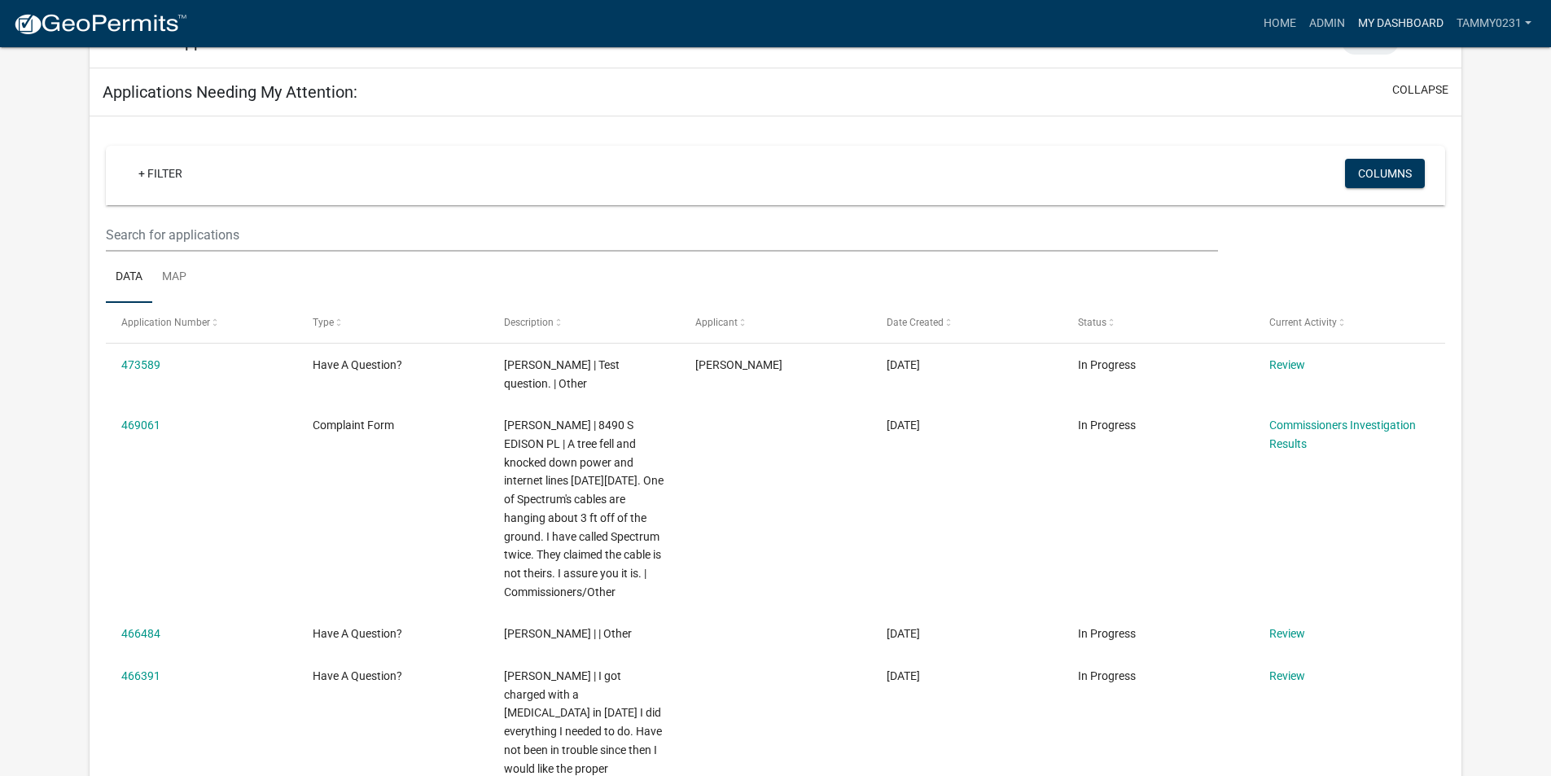
scroll to position [163, 0]
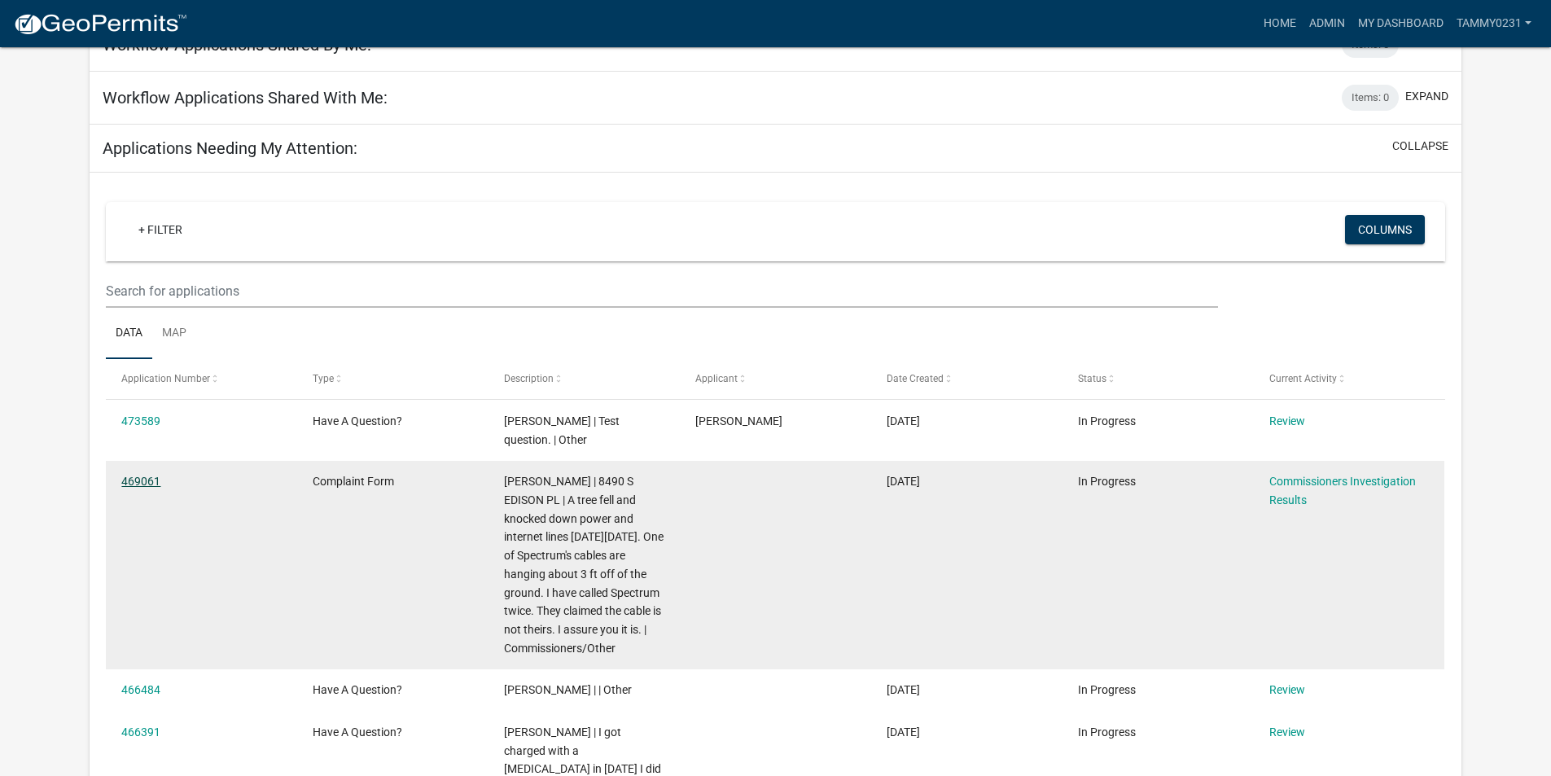
click at [140, 478] on link "469061" at bounding box center [140, 481] width 39 height 13
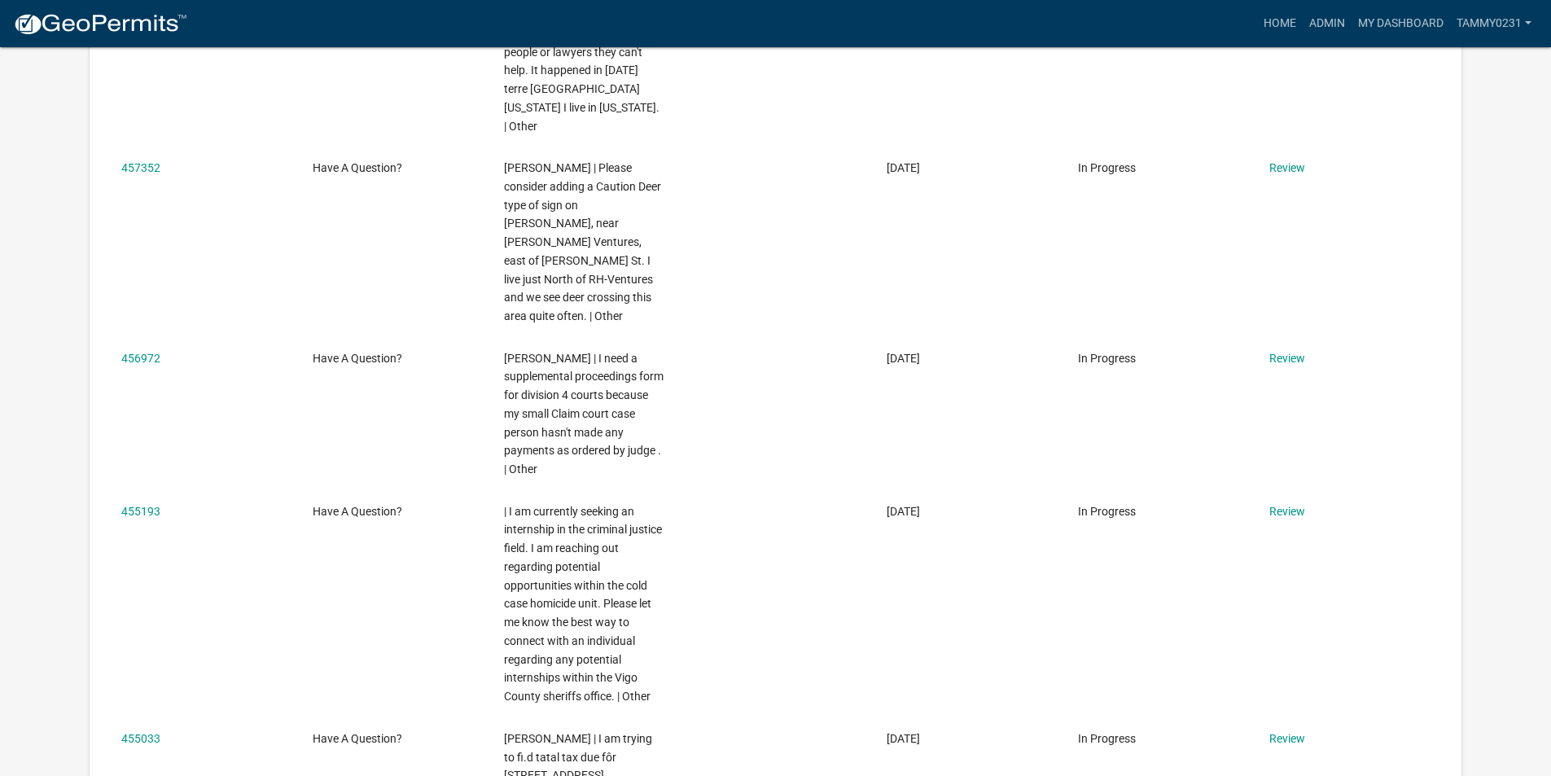
scroll to position [430, 0]
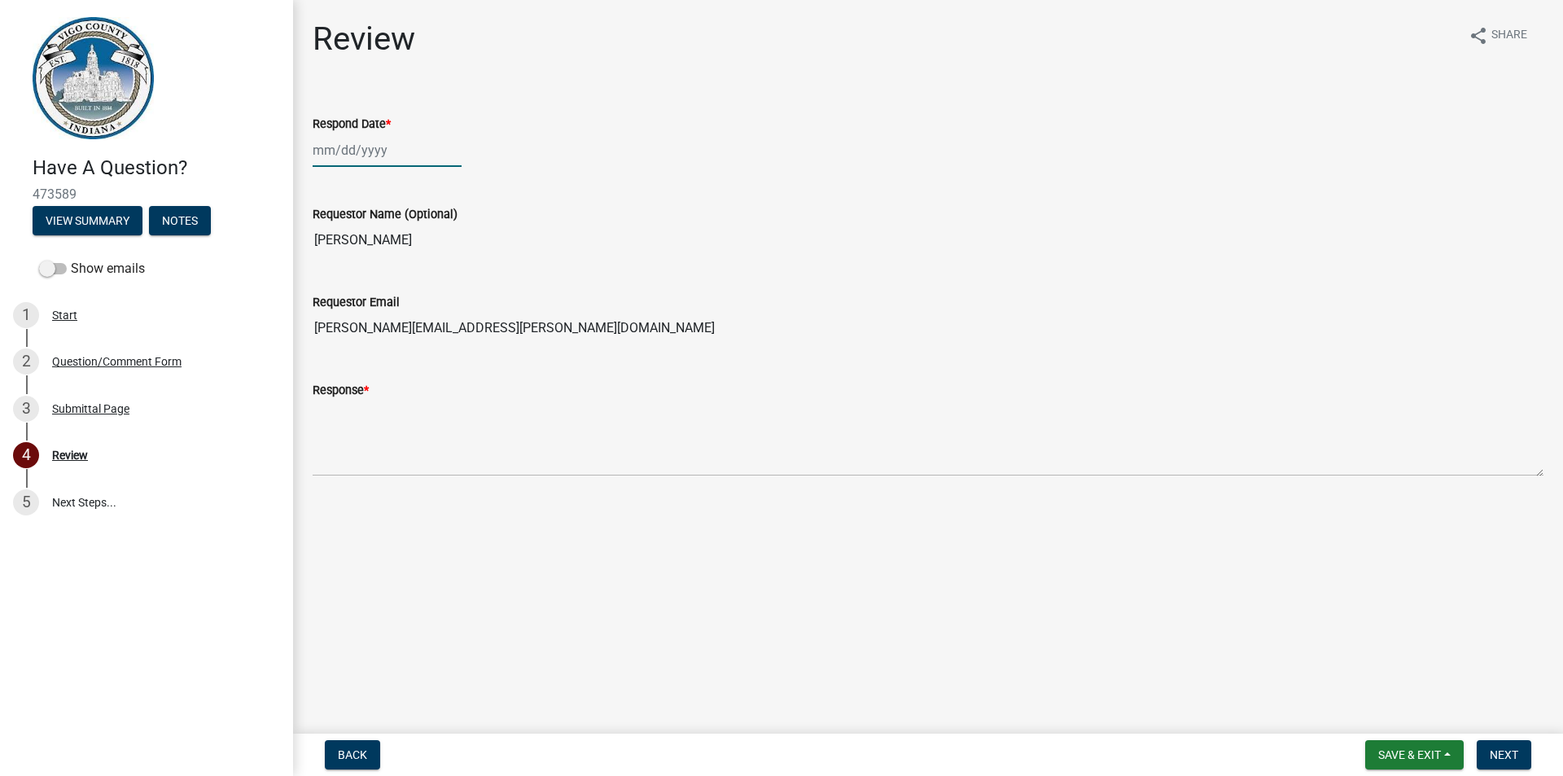
click at [335, 156] on div at bounding box center [387, 150] width 149 height 33
select select "9"
select select "2025"
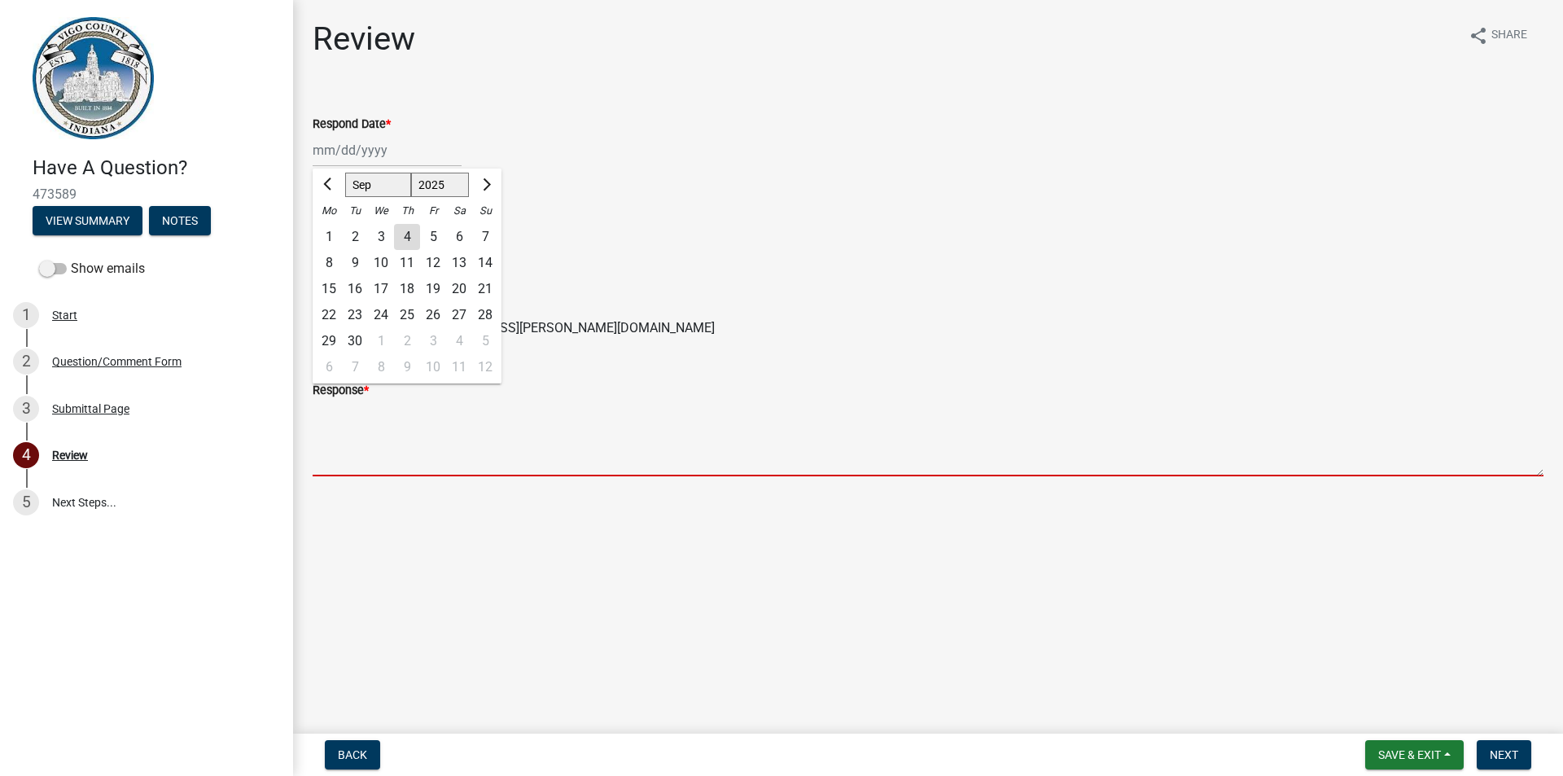
drag, startPoint x: 388, startPoint y: 462, endPoint x: 398, endPoint y: 463, distance: 9.8
click at [388, 463] on textarea "Response *" at bounding box center [928, 438] width 1231 height 77
